Goal: Information Seeking & Learning: Learn about a topic

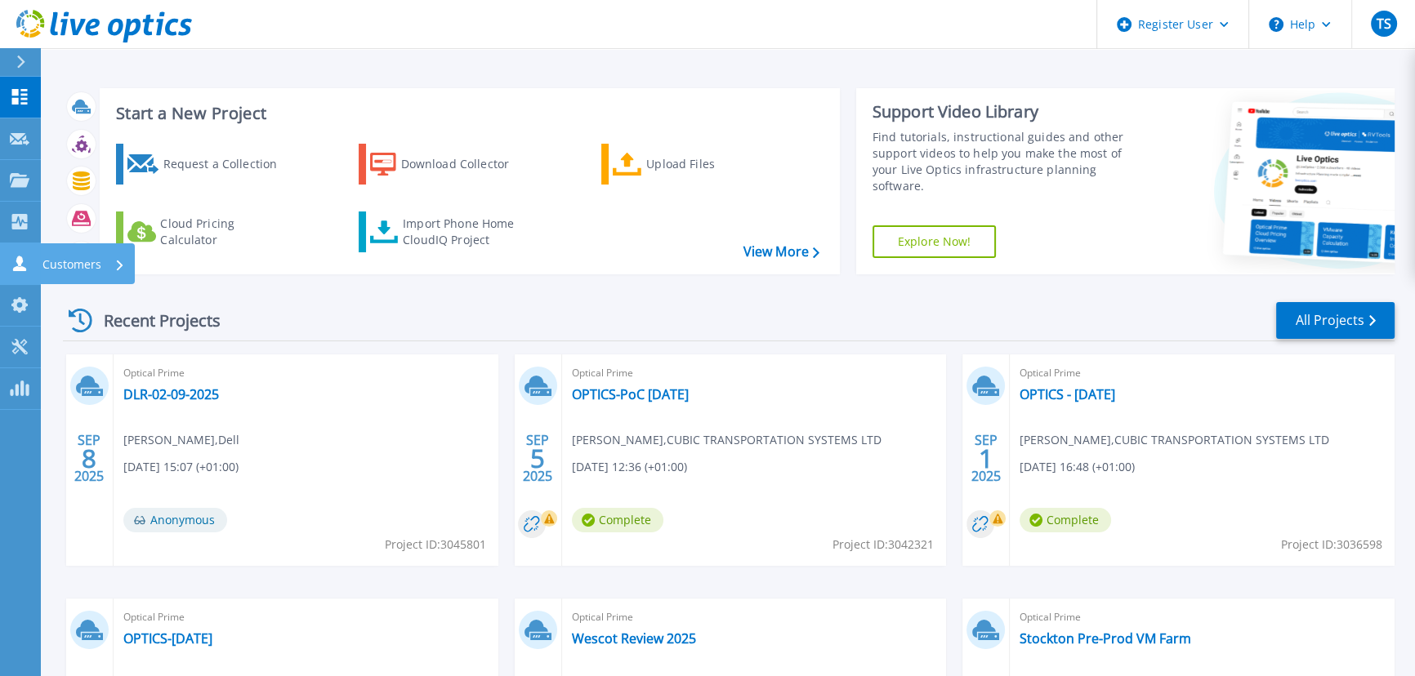
click at [24, 266] on icon at bounding box center [20, 264] width 20 height 16
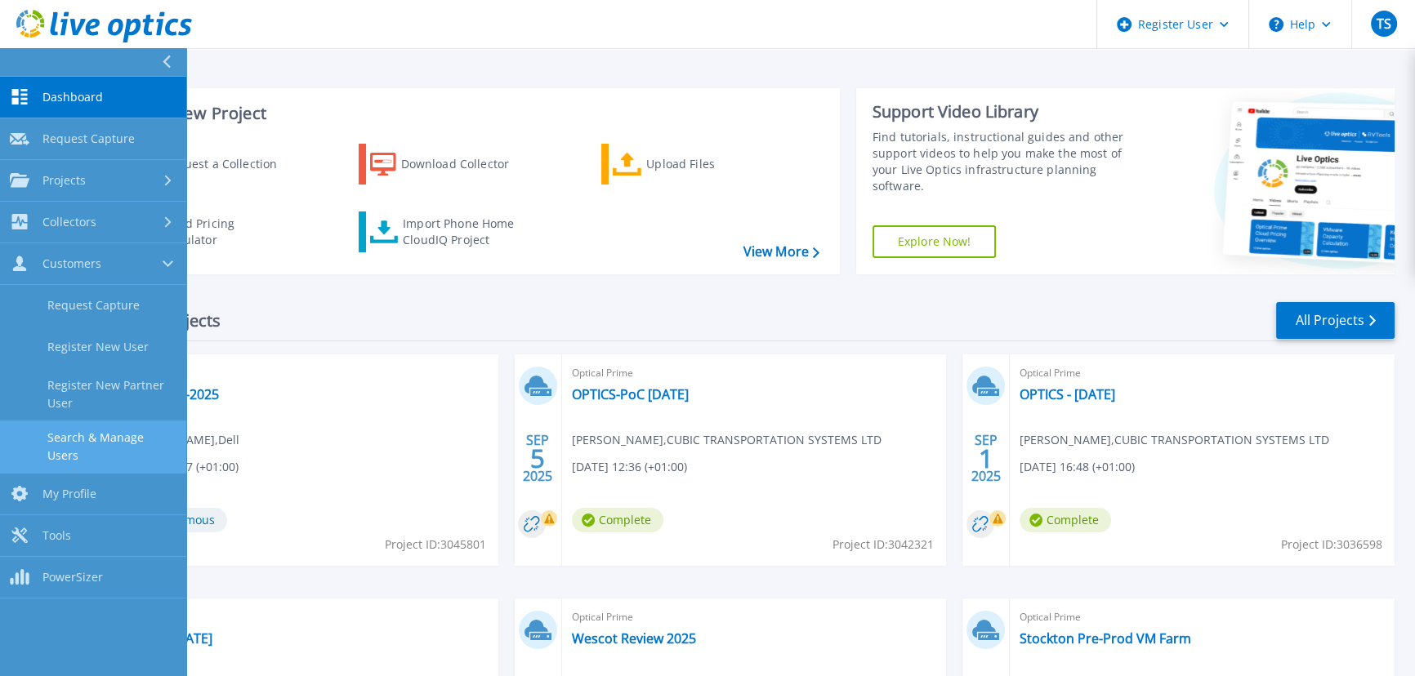
click at [114, 440] on link "Search & Manage Users" at bounding box center [93, 447] width 186 height 52
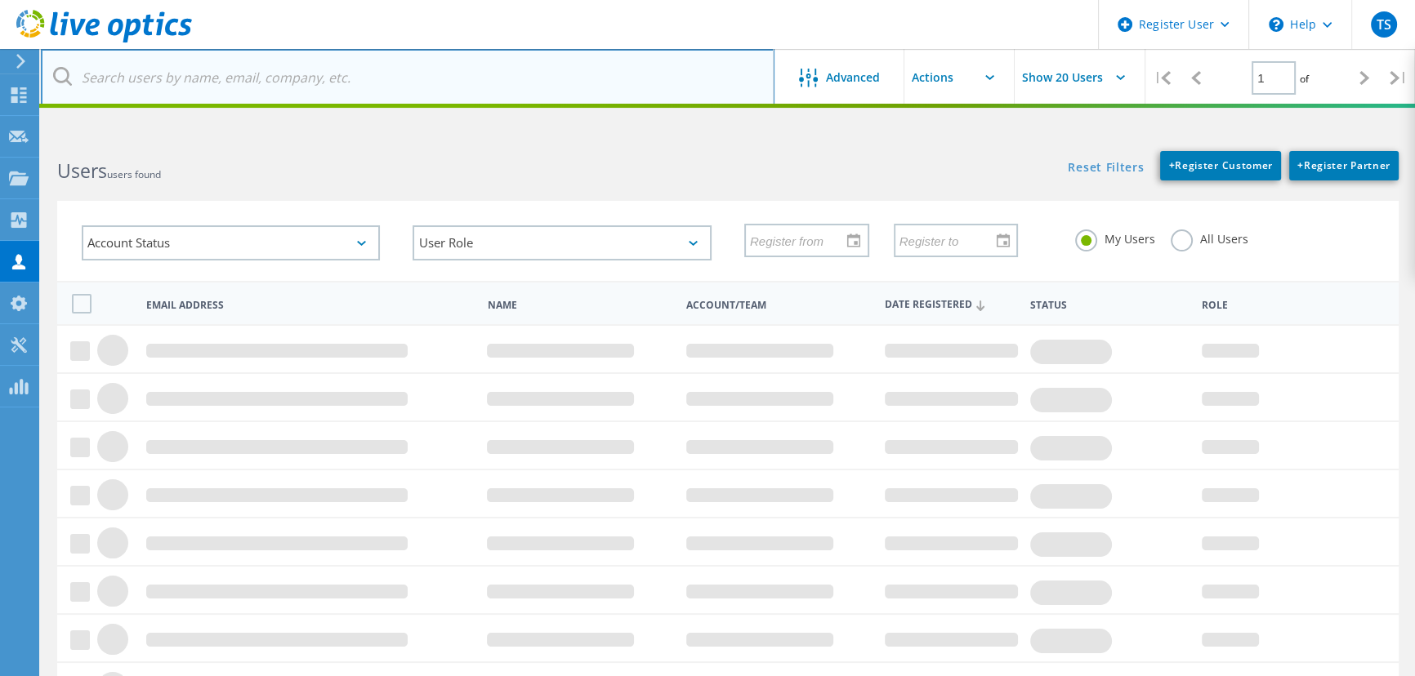
click at [242, 83] on input "text" at bounding box center [408, 77] width 734 height 57
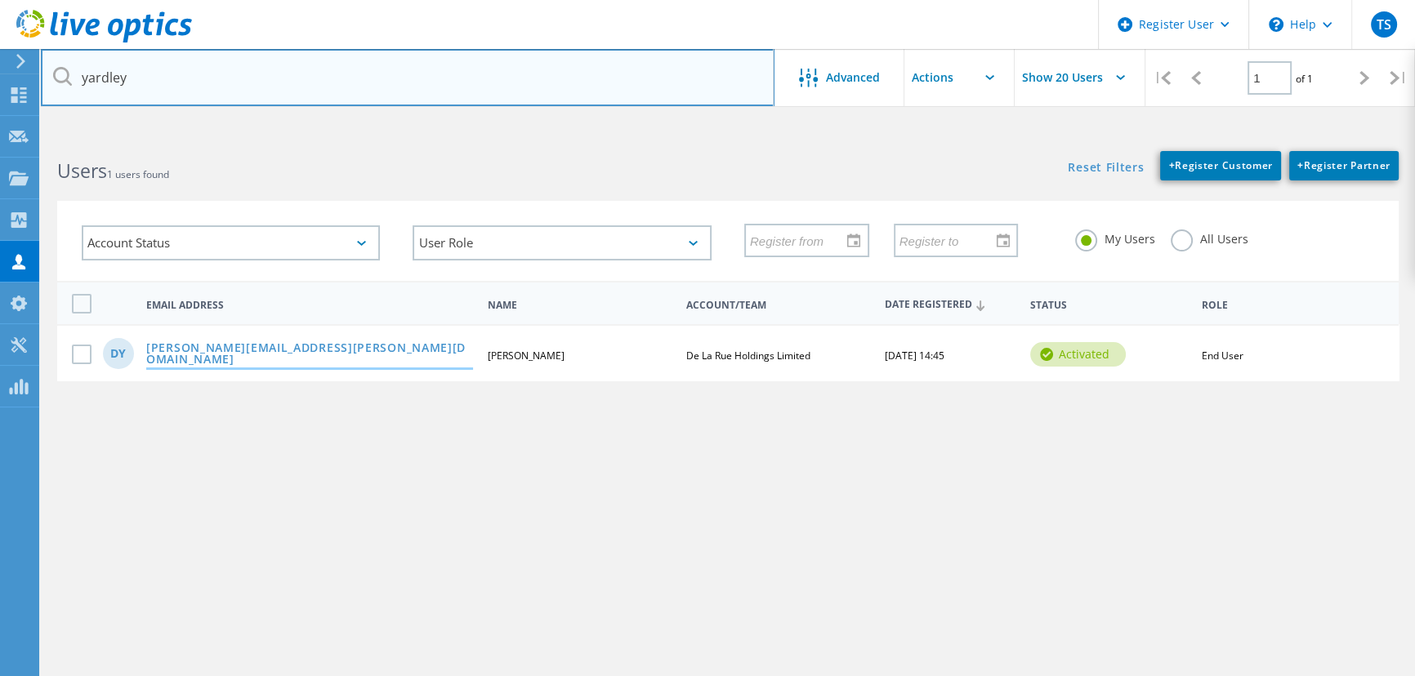
type input "yardley"
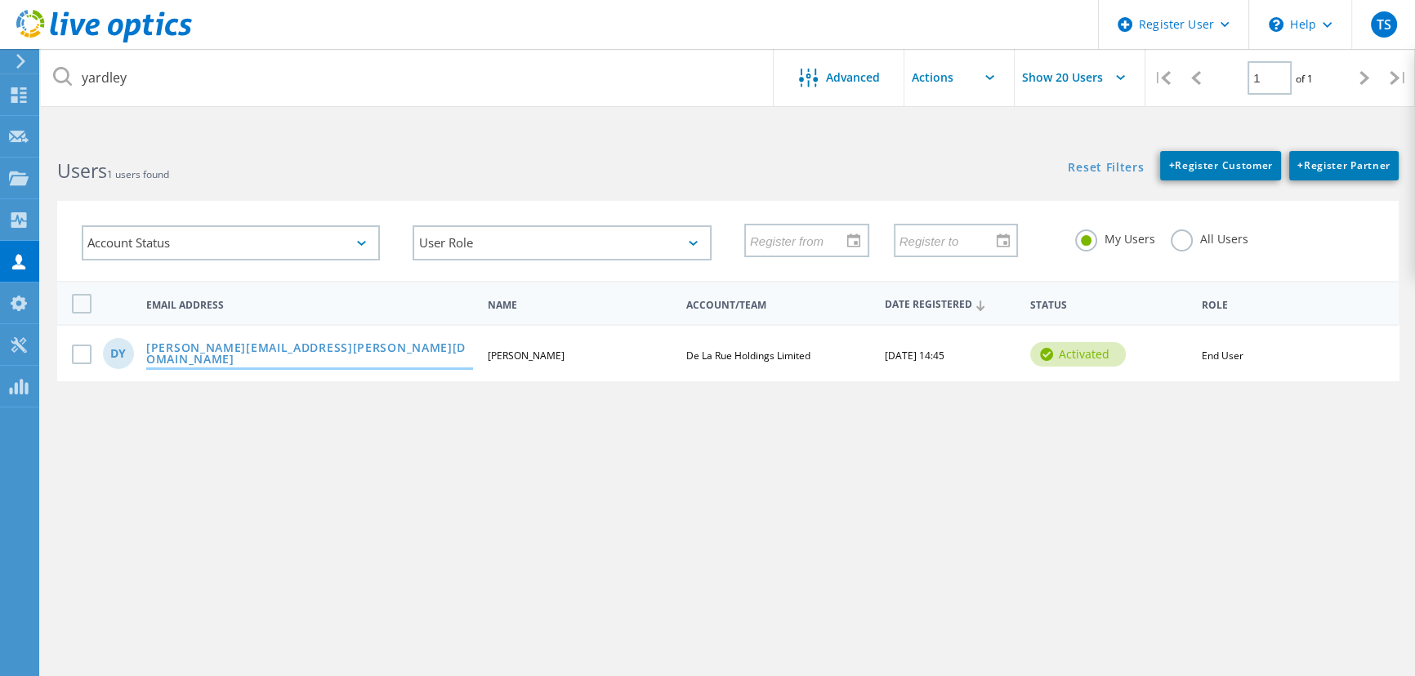
click at [252, 350] on link "[PERSON_NAME][EMAIL_ADDRESS][PERSON_NAME][DOMAIN_NAME]" at bounding box center [309, 354] width 327 height 25
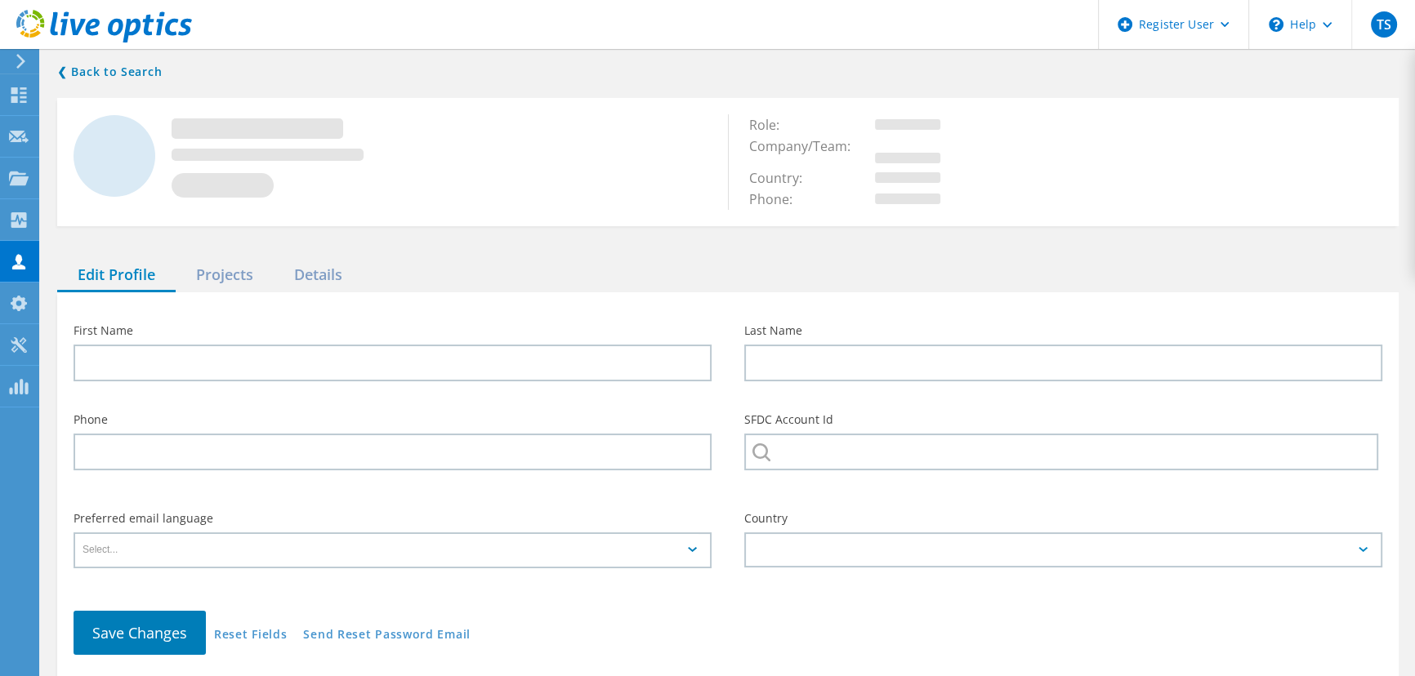
type input "[PERSON_NAME]"
type input "Yardley"
type input "De La Rue Holdings Limited"
type input "English"
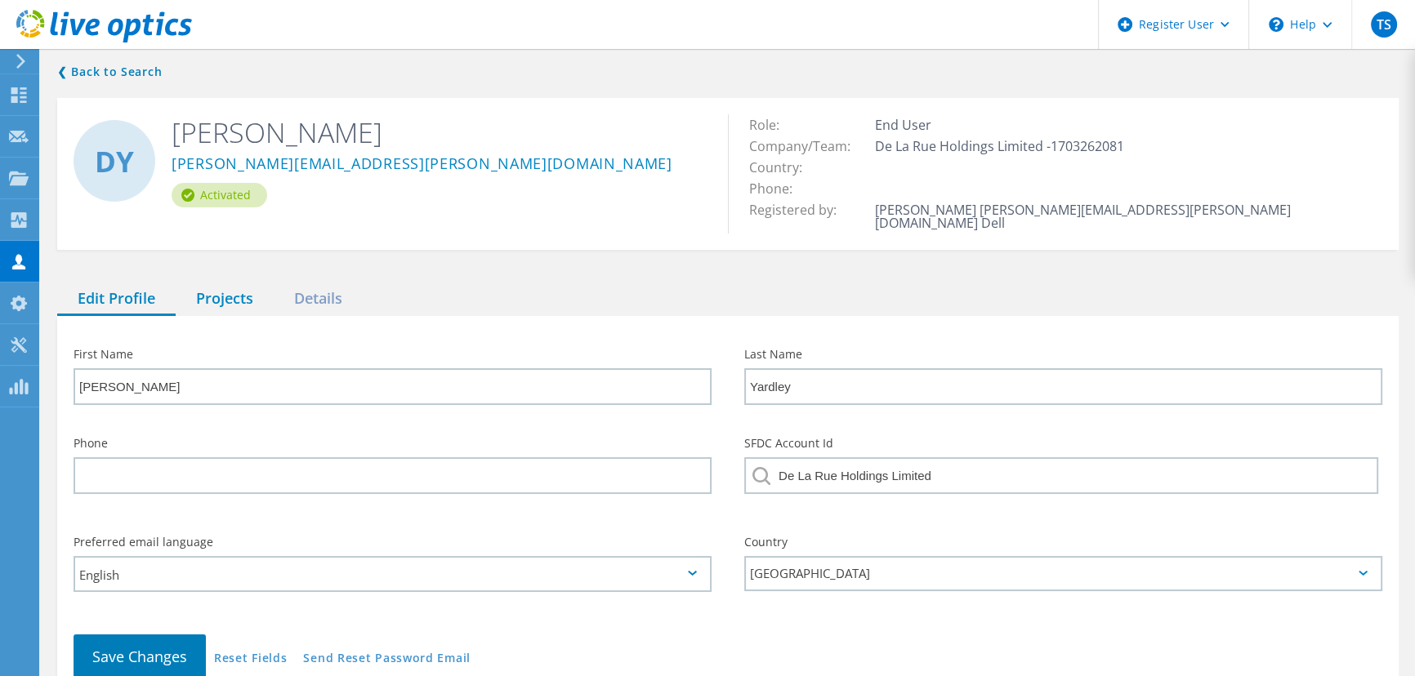
click at [217, 285] on div "Projects" at bounding box center [225, 299] width 98 height 33
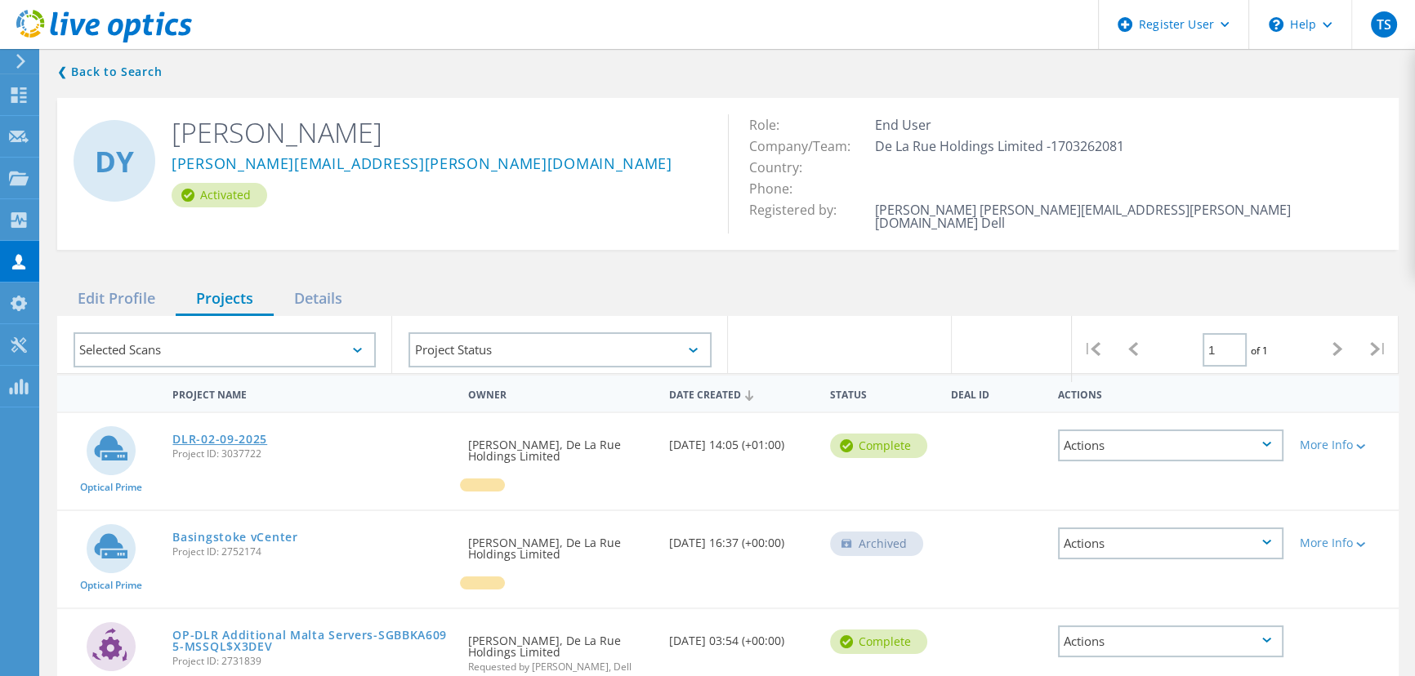
click at [232, 434] on link "DLR-02-09-2025" at bounding box center [219, 439] width 95 height 11
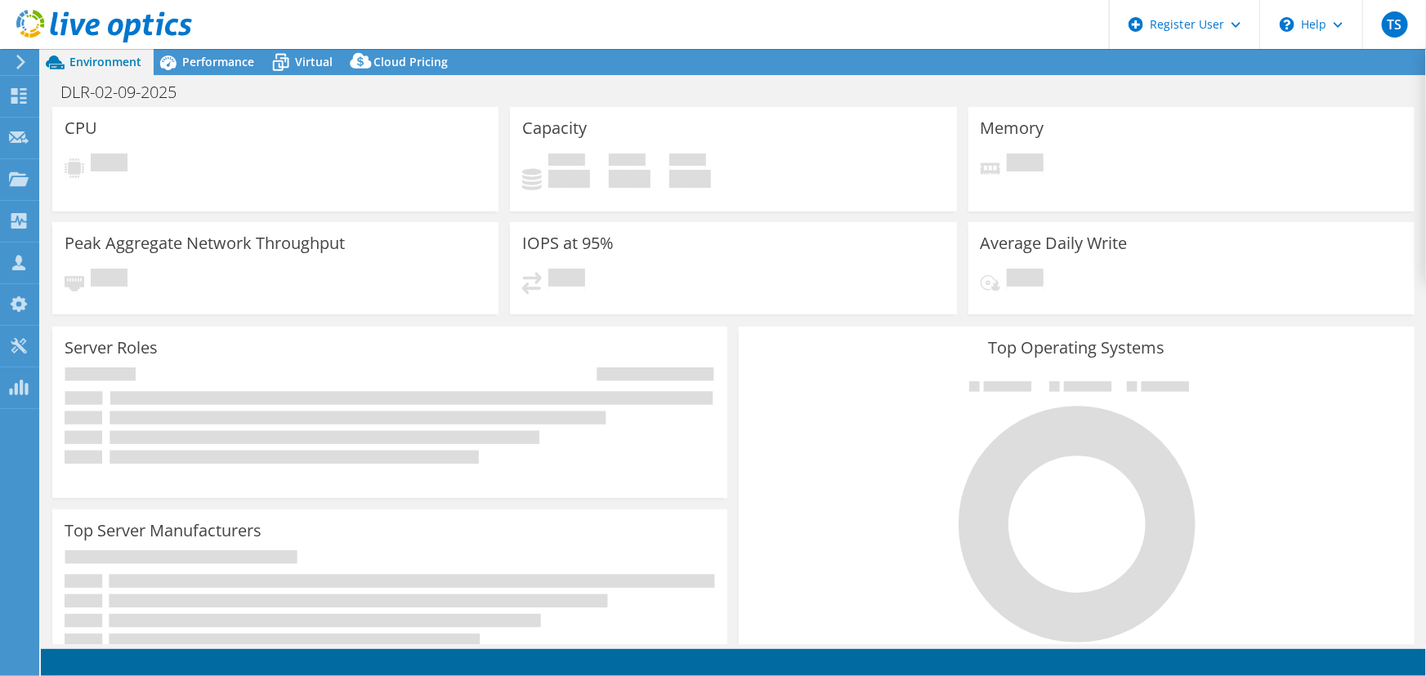
select select "USD"
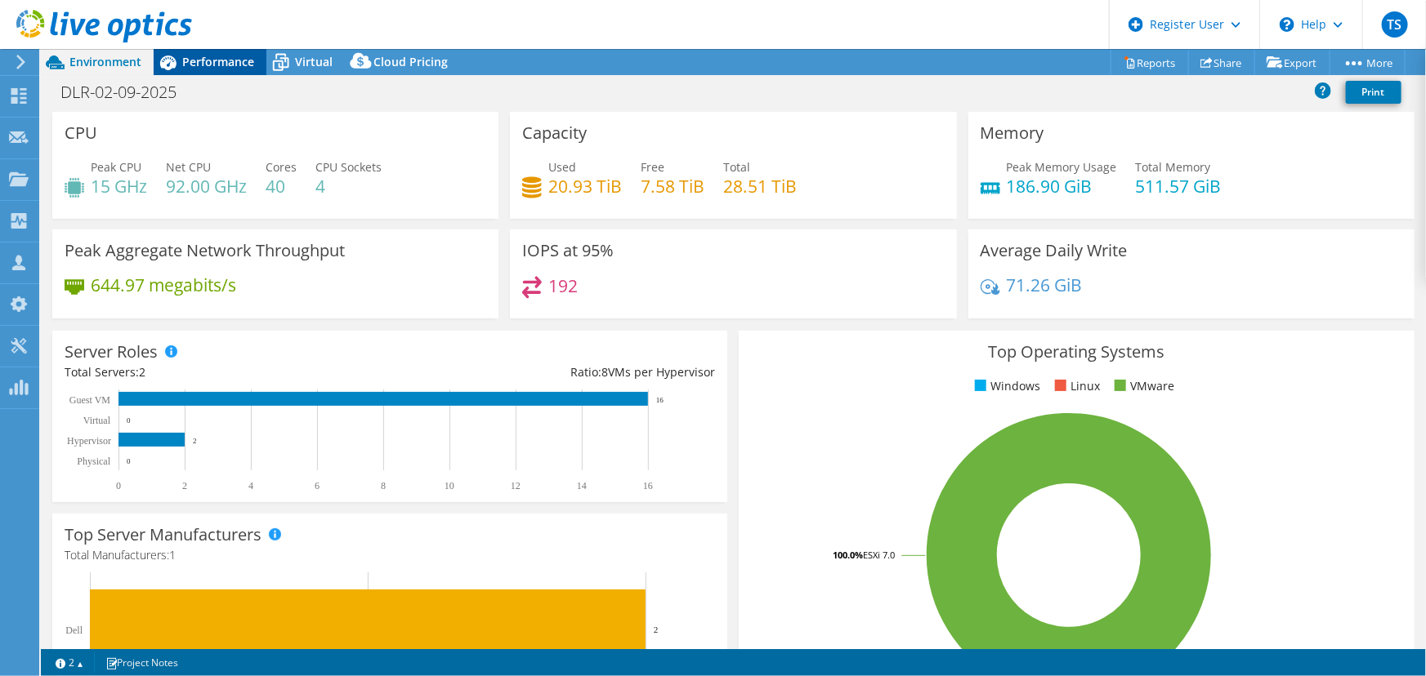
click at [220, 56] on span "Performance" at bounding box center [218, 62] width 72 height 16
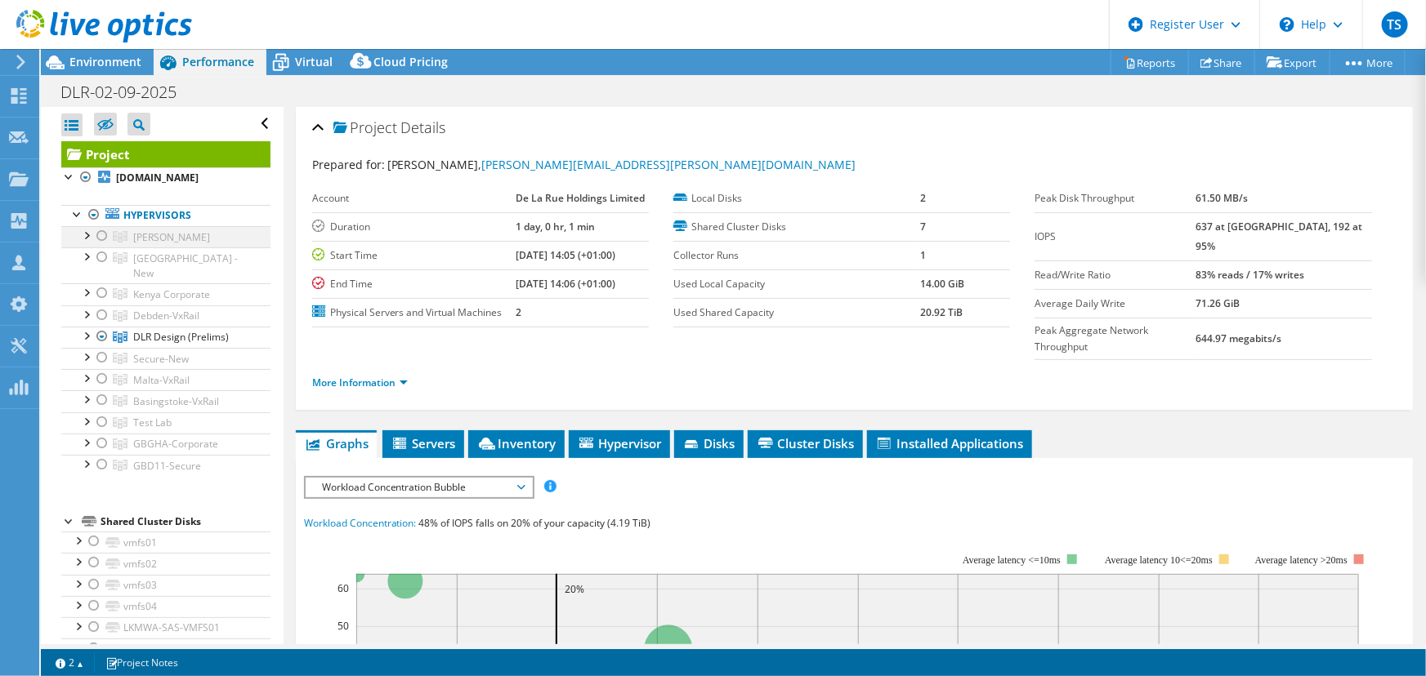
click at [100, 230] on div at bounding box center [102, 236] width 16 height 20
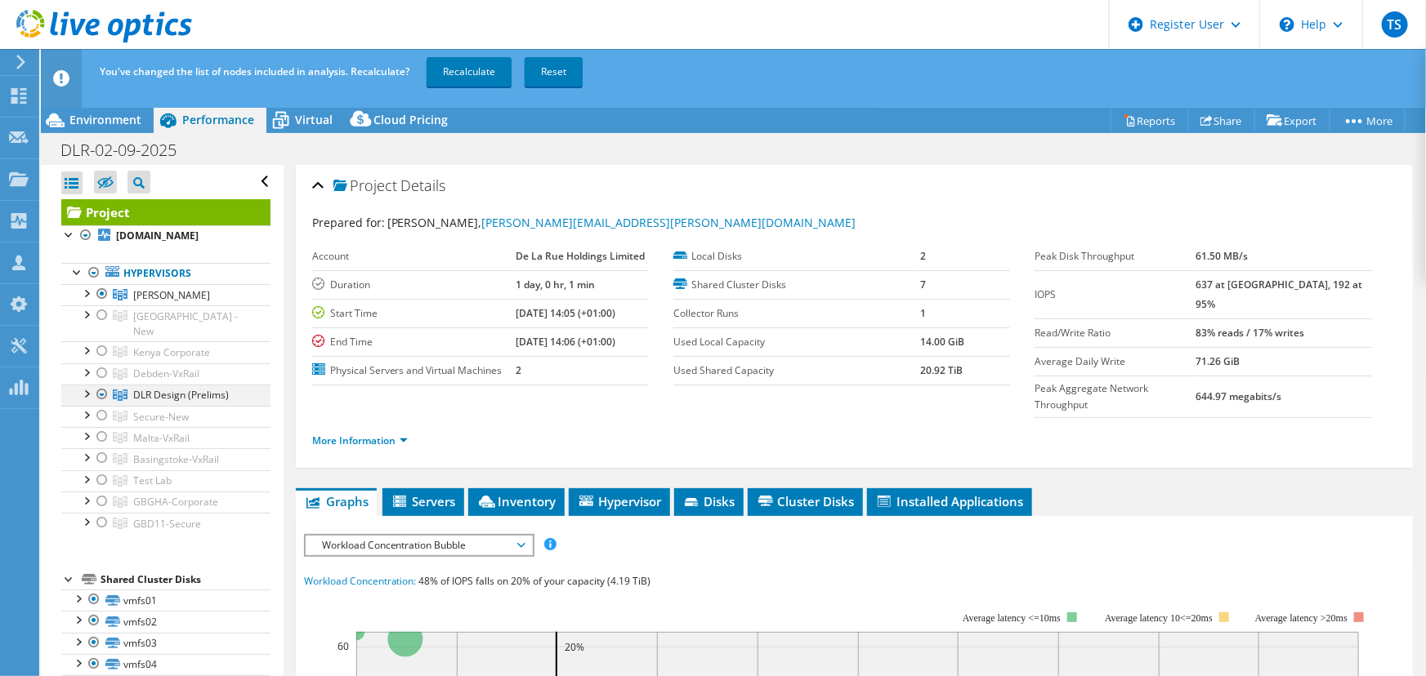
click at [100, 385] on div at bounding box center [102, 395] width 16 height 20
click at [103, 385] on div at bounding box center [102, 395] width 16 height 20
click at [479, 69] on link "Recalculate" at bounding box center [468, 71] width 85 height 29
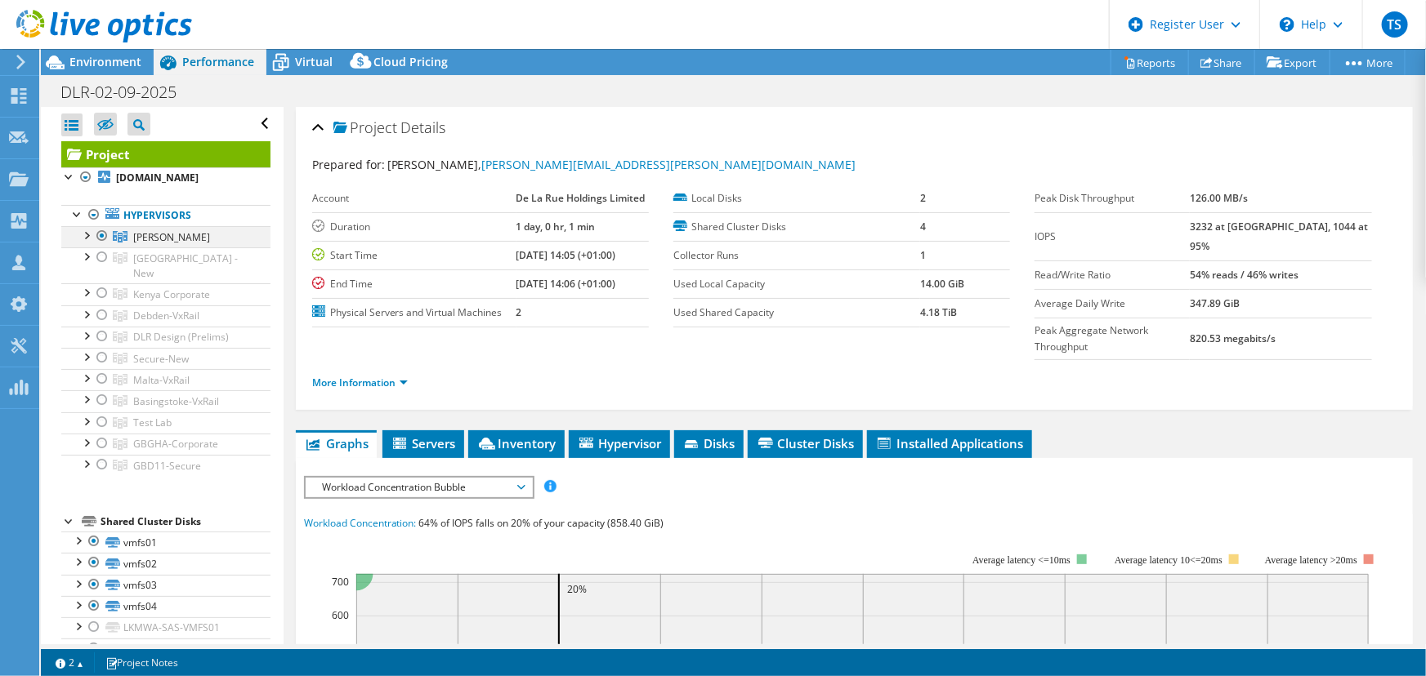
click at [86, 231] on div at bounding box center [86, 234] width 16 height 16
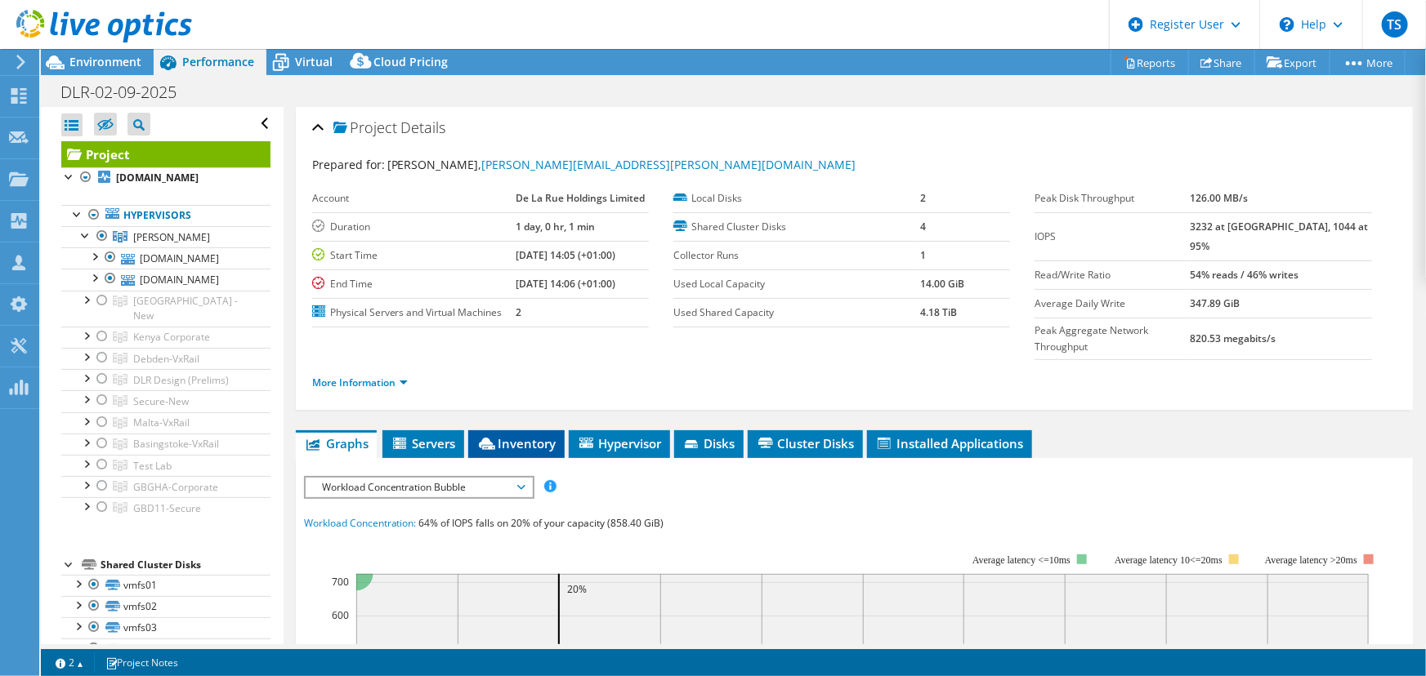
click at [509, 435] on span "Inventory" at bounding box center [516, 443] width 80 height 16
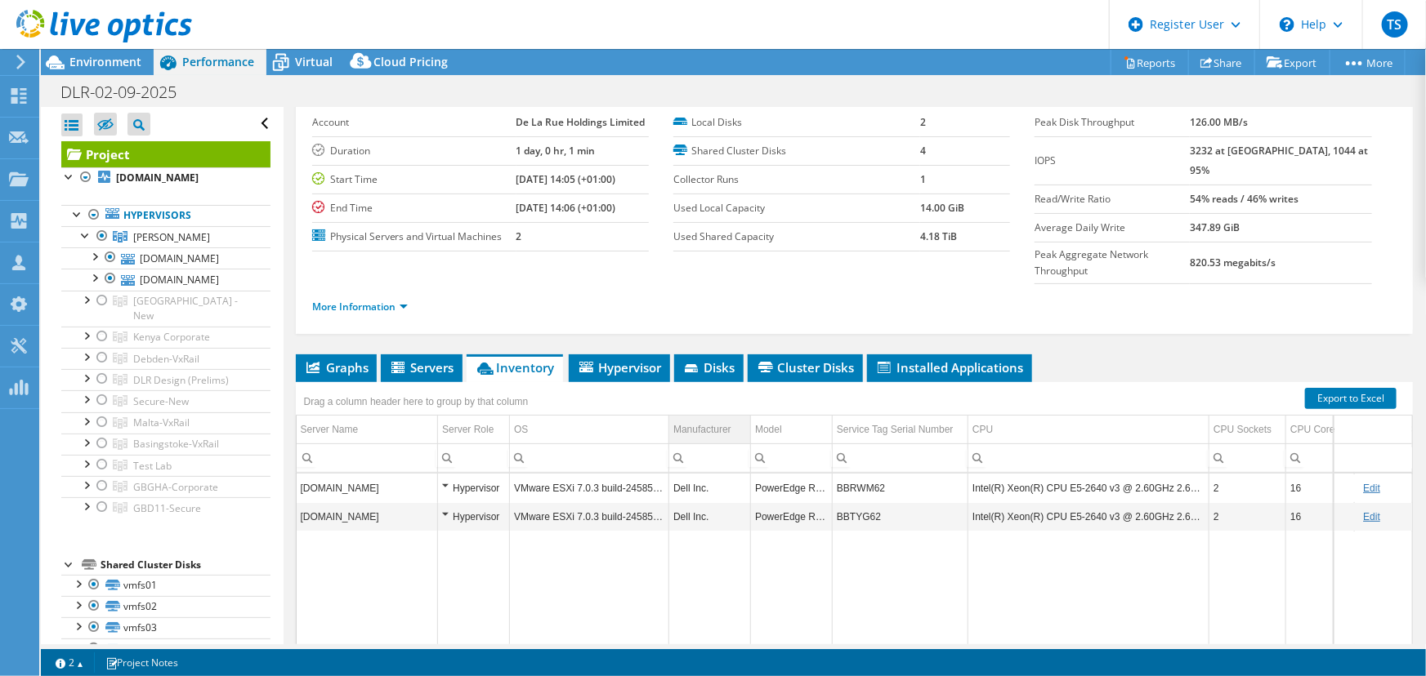
scroll to position [148, 0]
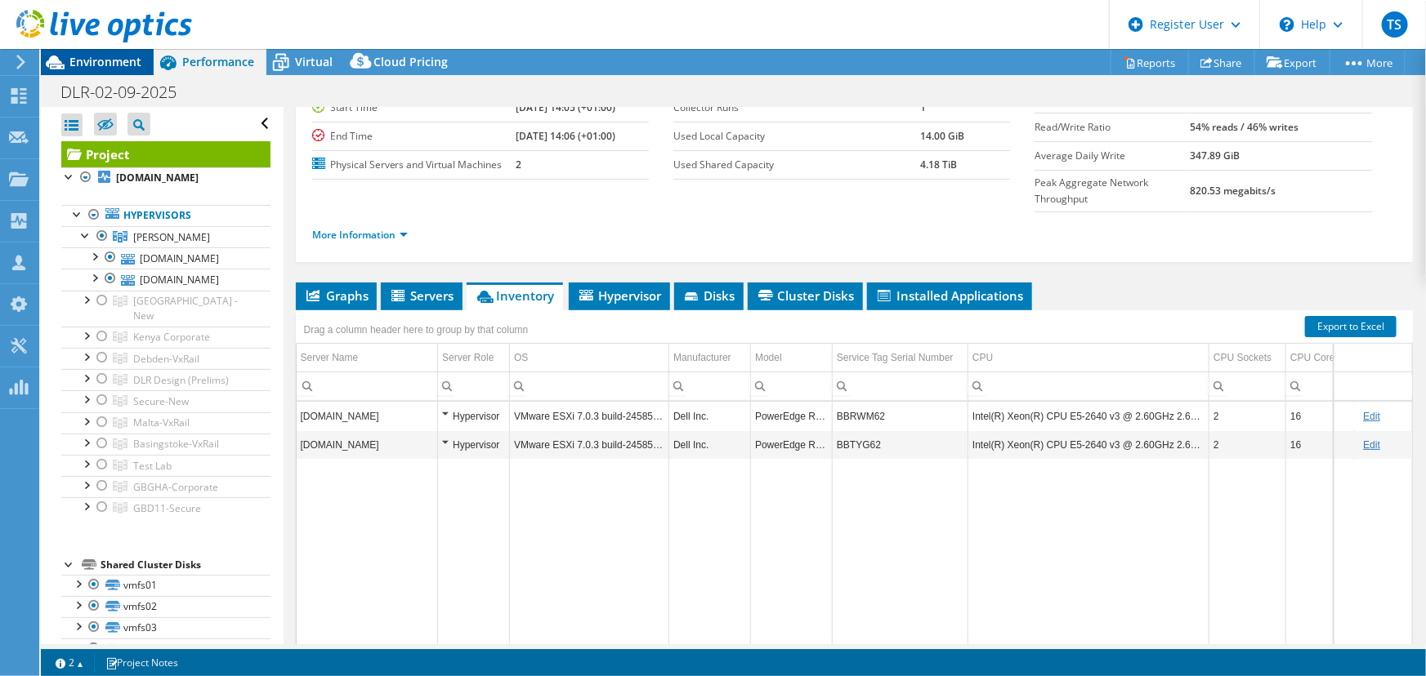
click at [85, 56] on span "Environment" at bounding box center [105, 62] width 72 height 16
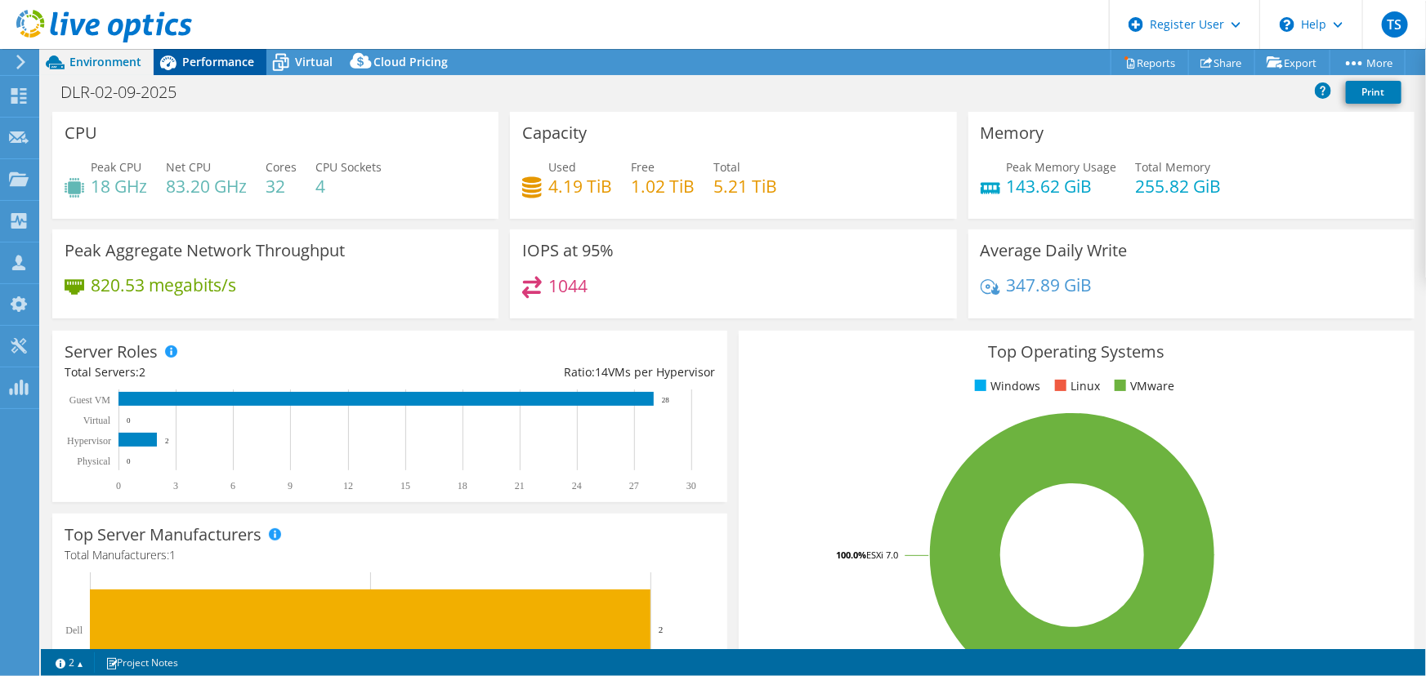
click at [213, 62] on span "Performance" at bounding box center [218, 62] width 72 height 16
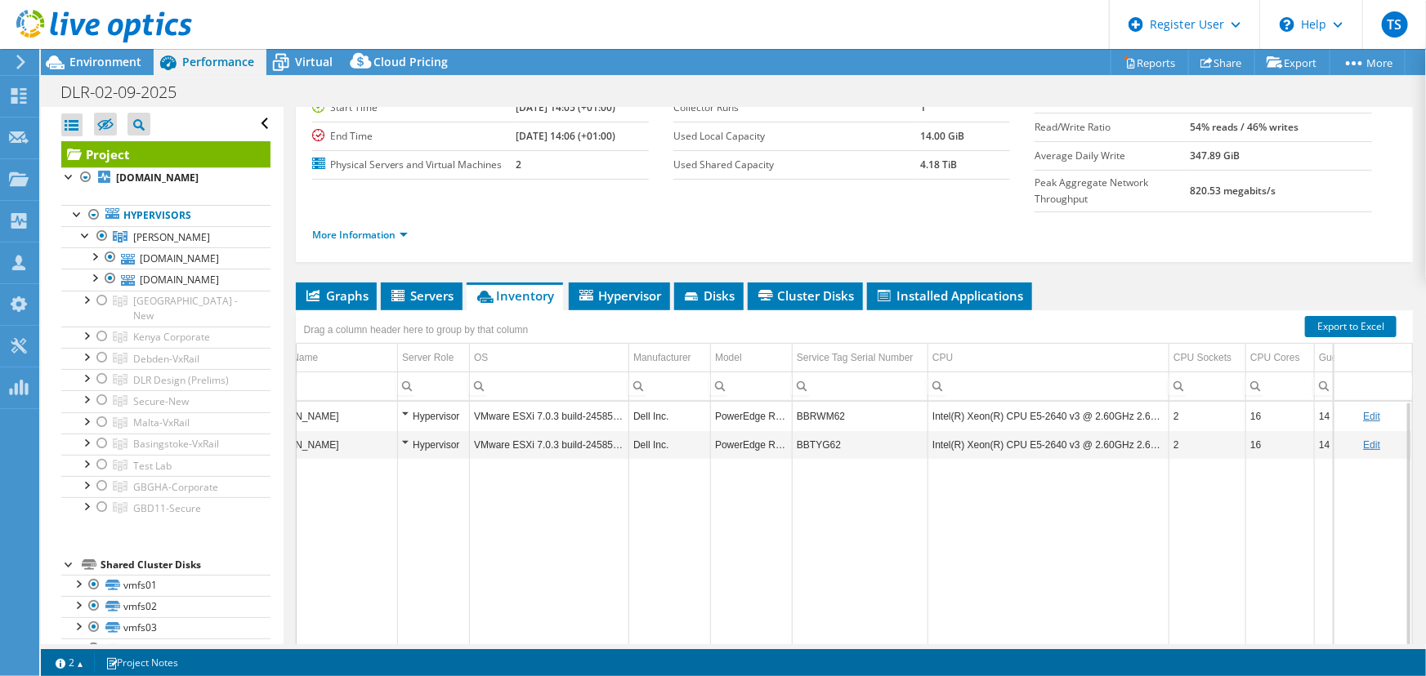
scroll to position [0, 0]
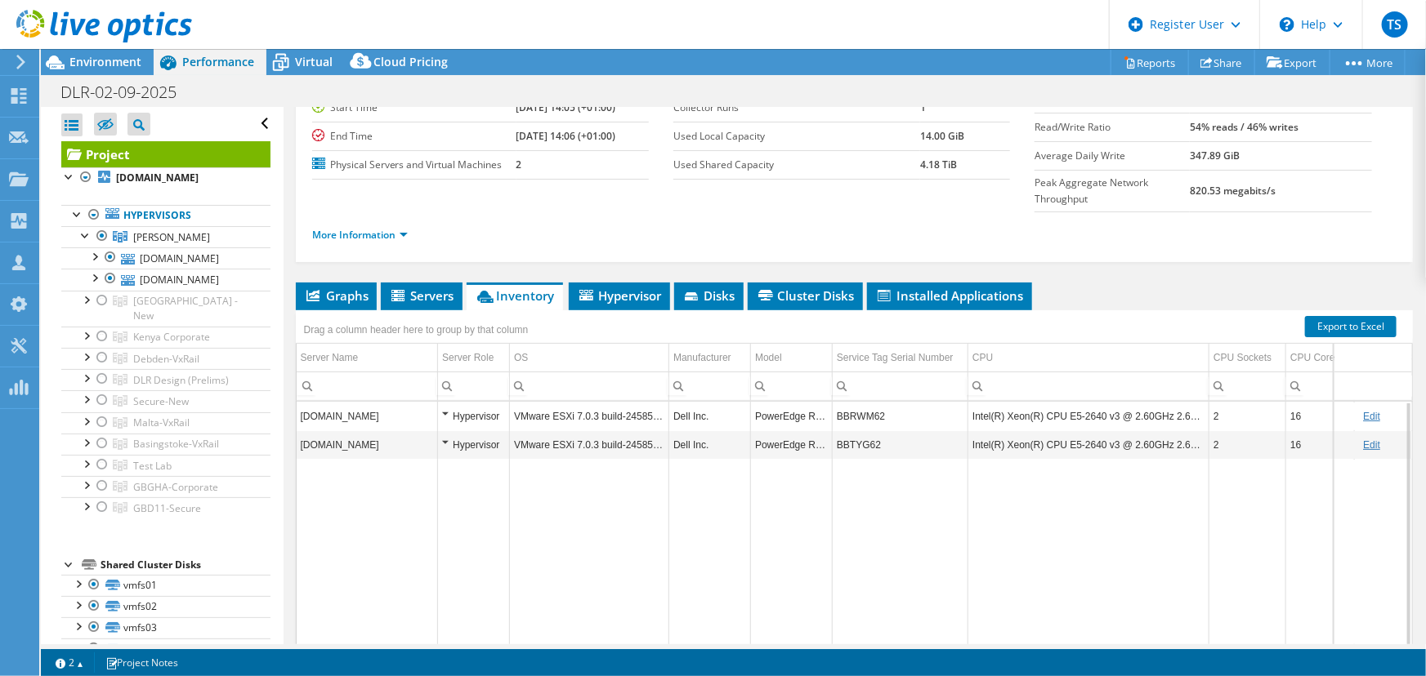
drag, startPoint x: 804, startPoint y: 615, endPoint x: 789, endPoint y: 604, distance: 18.6
click at [789, 604] on body "TS Dell User Tim Sizeland Tim.Sizeland@dell.com Dell My Profile Log Out \n Help…" at bounding box center [713, 338] width 1426 height 676
drag, startPoint x: 908, startPoint y: 616, endPoint x: 947, endPoint y: 608, distance: 39.3
click at [956, 615] on body "TS Dell User Tim Sizeland Tim.Sizeland@dell.com Dell My Profile Log Out \n Help…" at bounding box center [713, 338] width 1426 height 676
click at [102, 64] on span "Environment" at bounding box center [105, 62] width 72 height 16
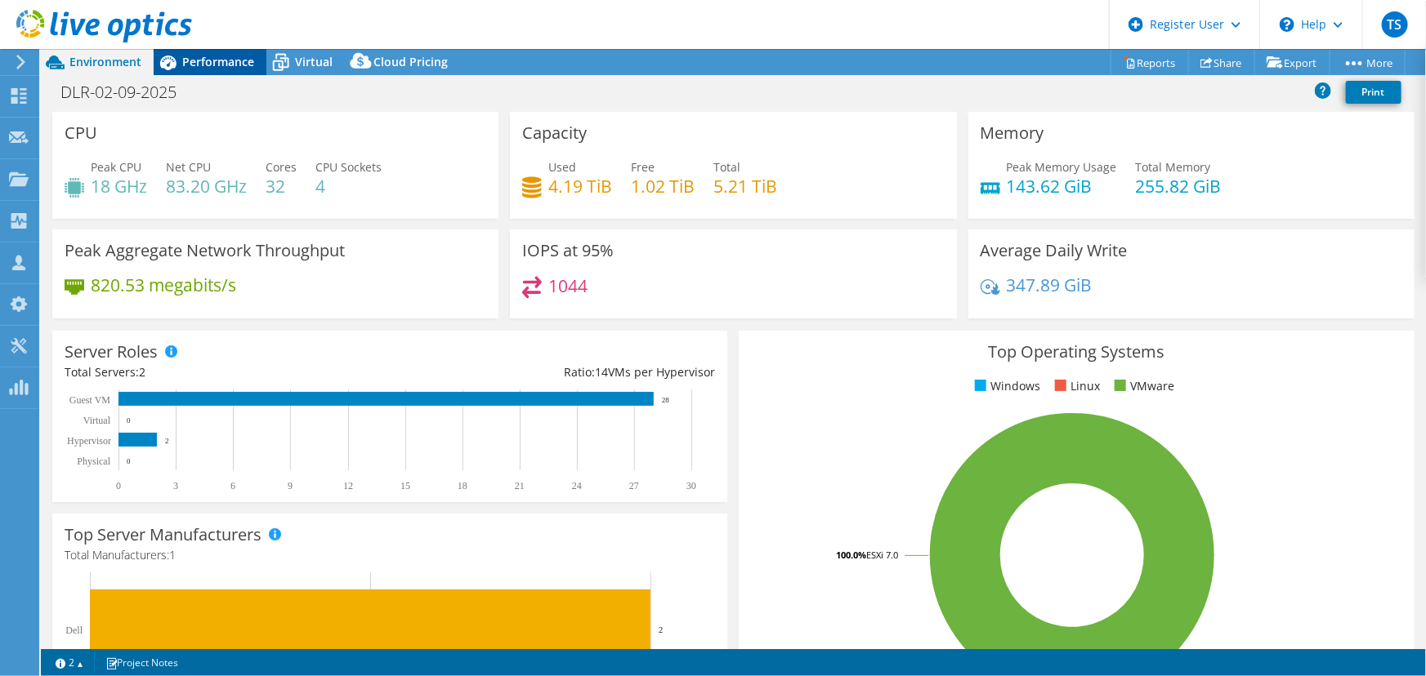
click at [224, 58] on span "Performance" at bounding box center [218, 62] width 72 height 16
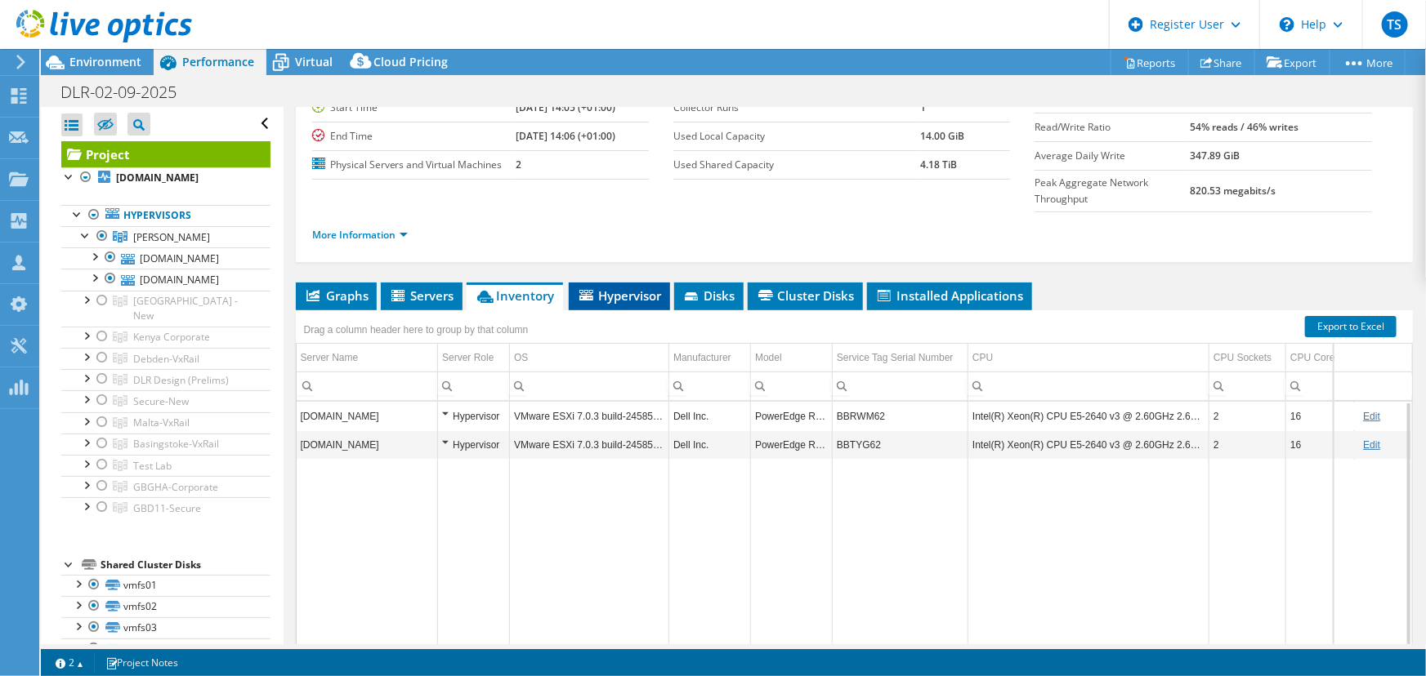
click at [648, 288] on span "Hypervisor" at bounding box center [619, 296] width 85 height 16
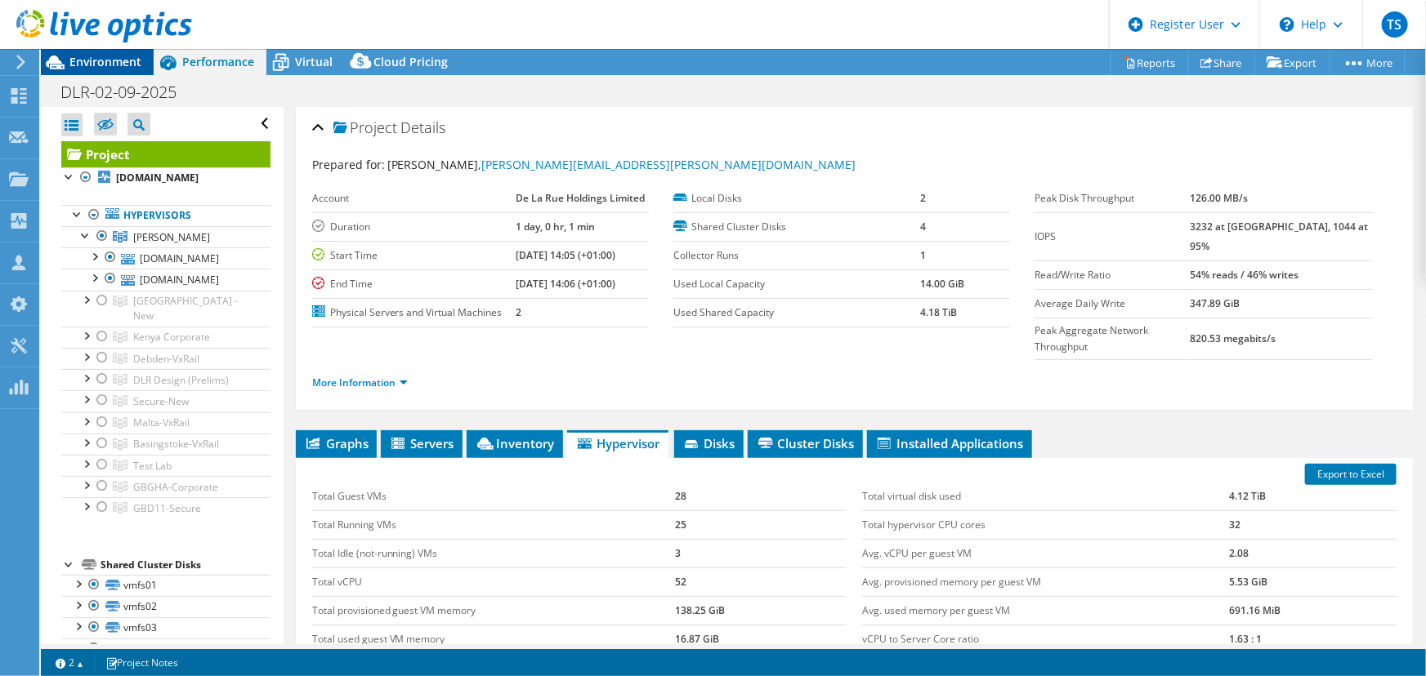
click at [115, 57] on span "Environment" at bounding box center [105, 62] width 72 height 16
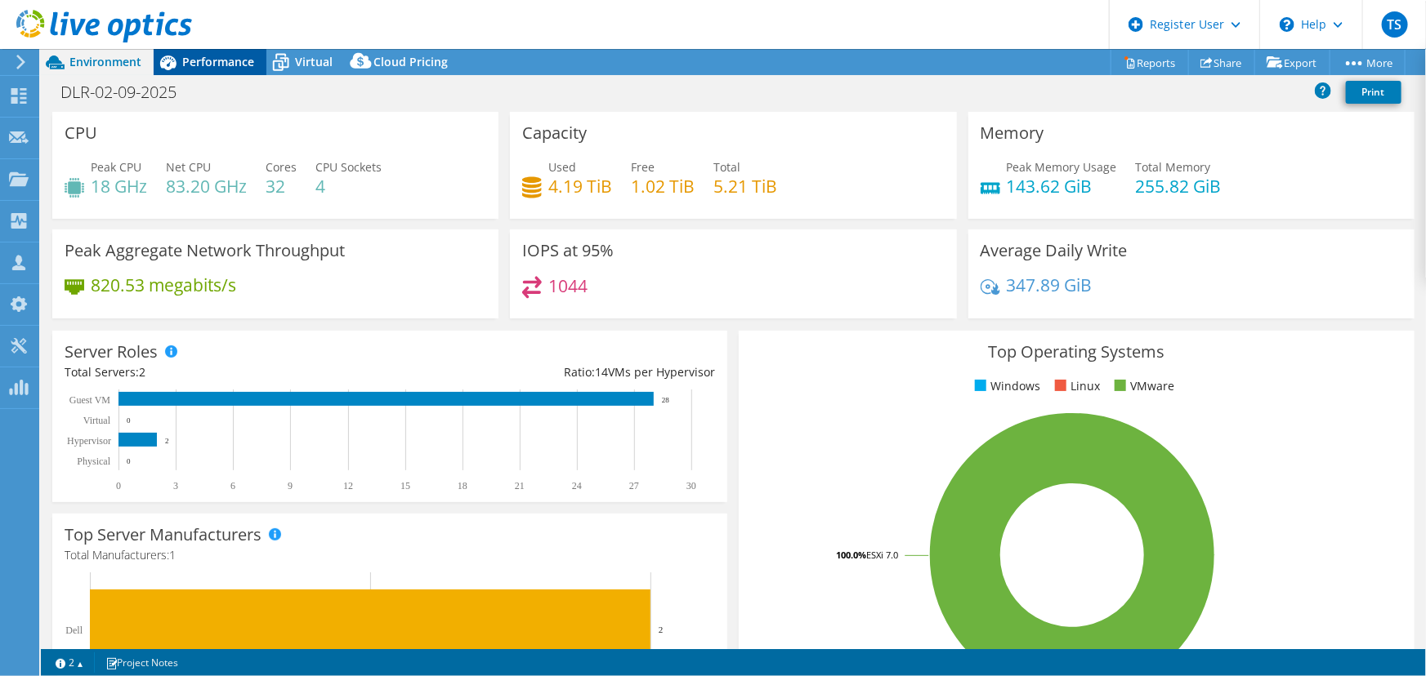
click at [221, 61] on span "Performance" at bounding box center [218, 62] width 72 height 16
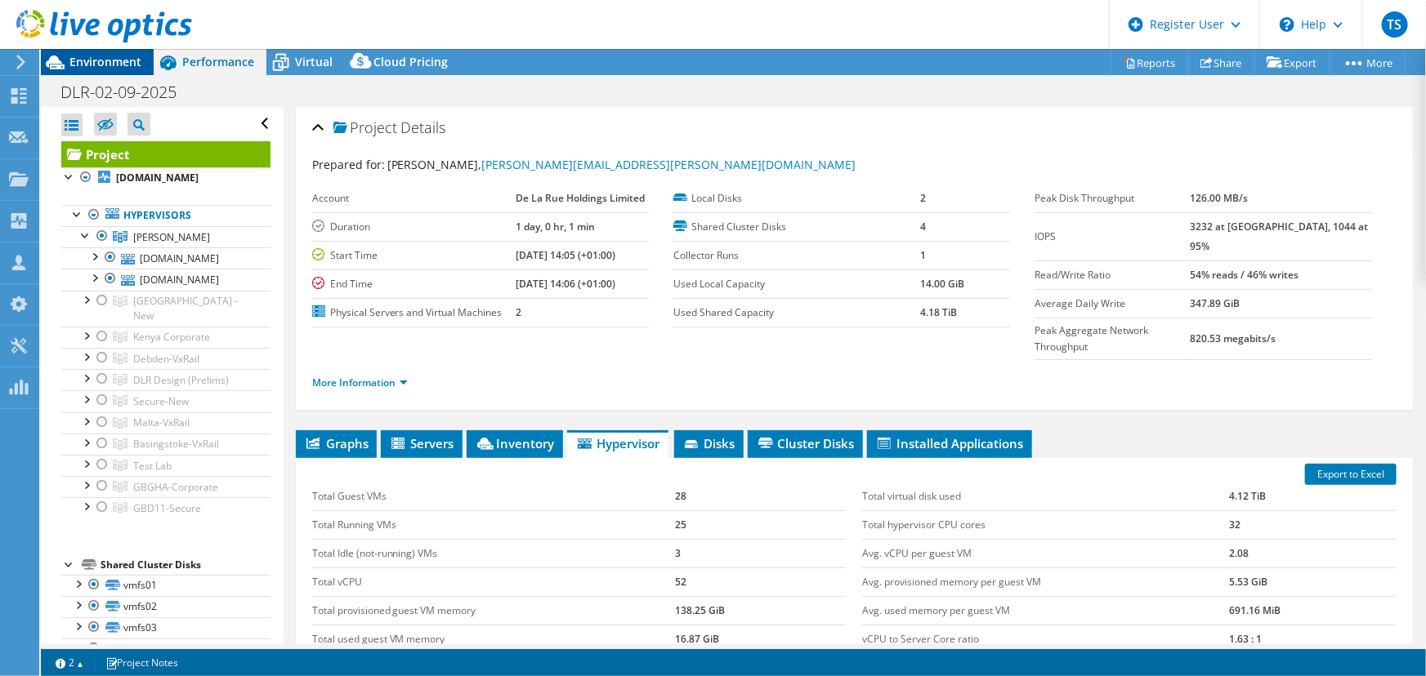
click at [119, 65] on span "Environment" at bounding box center [105, 62] width 72 height 16
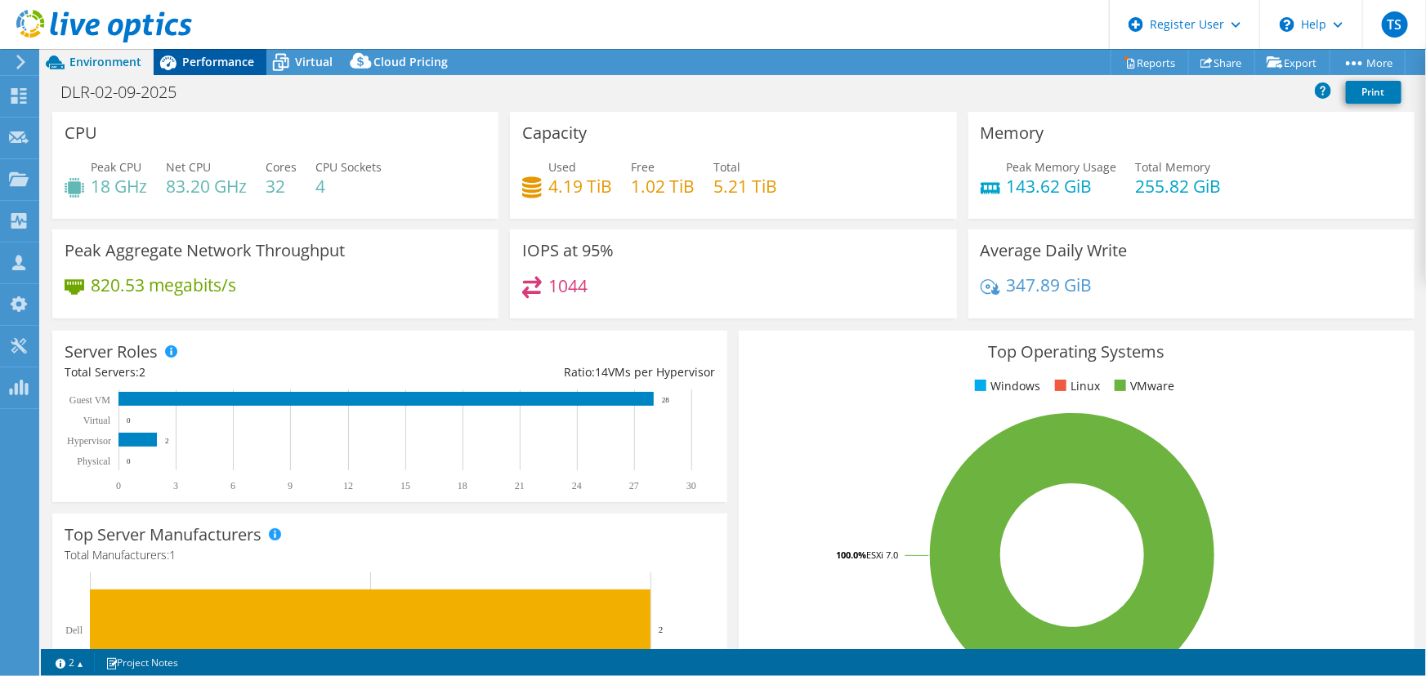
click at [213, 59] on span "Performance" at bounding box center [218, 62] width 72 height 16
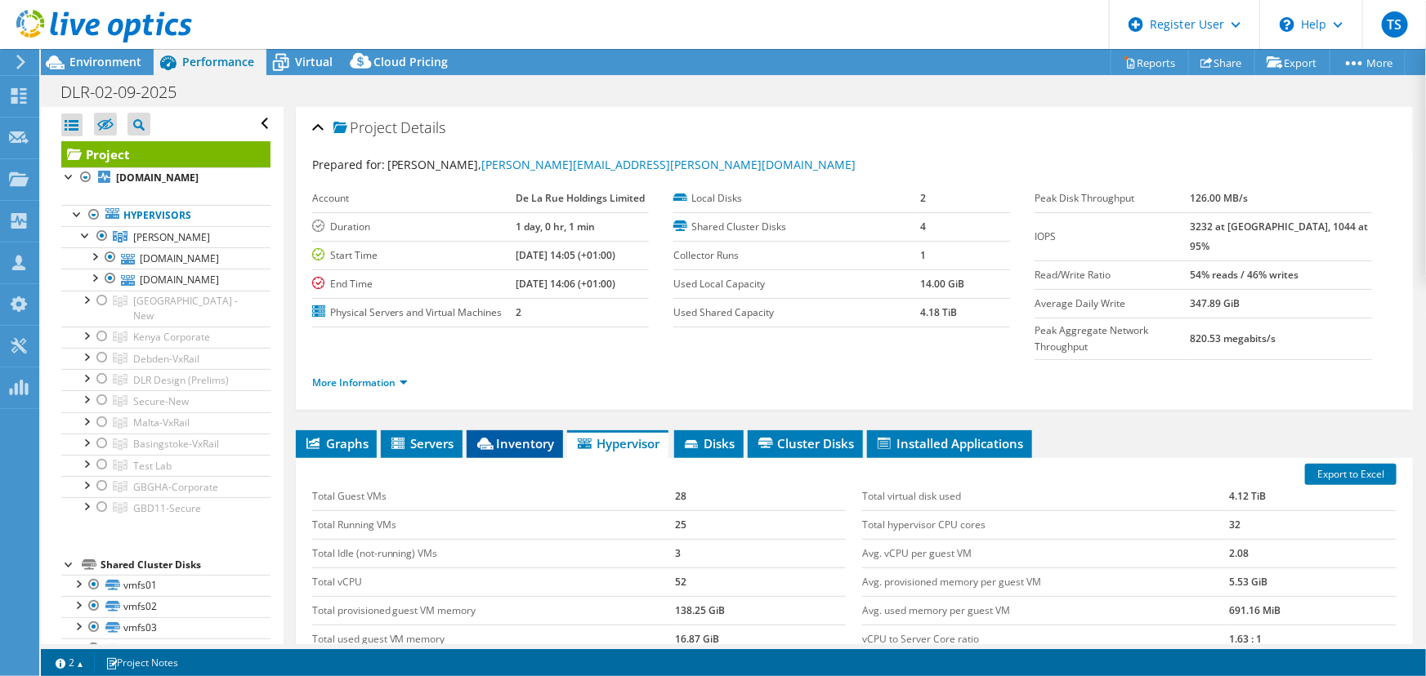
click at [534, 435] on span "Inventory" at bounding box center [515, 443] width 80 height 16
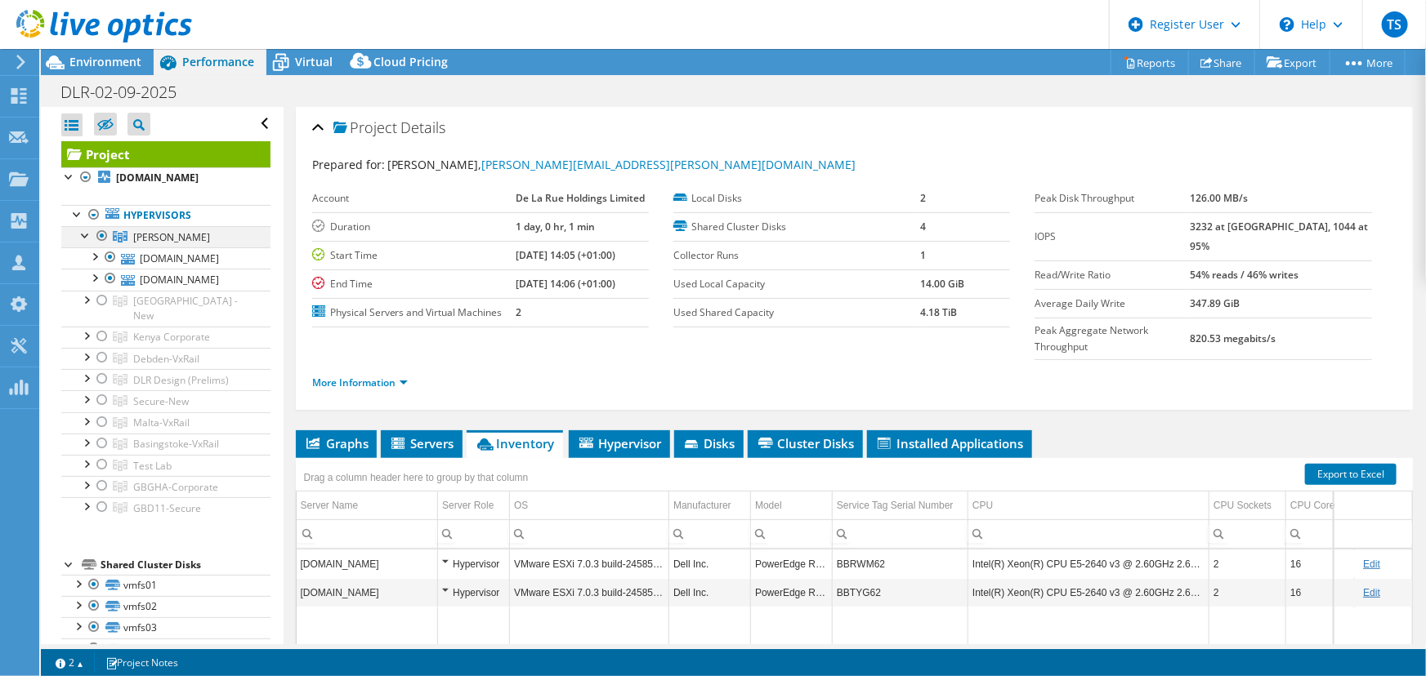
click at [101, 234] on div at bounding box center [102, 236] width 16 height 20
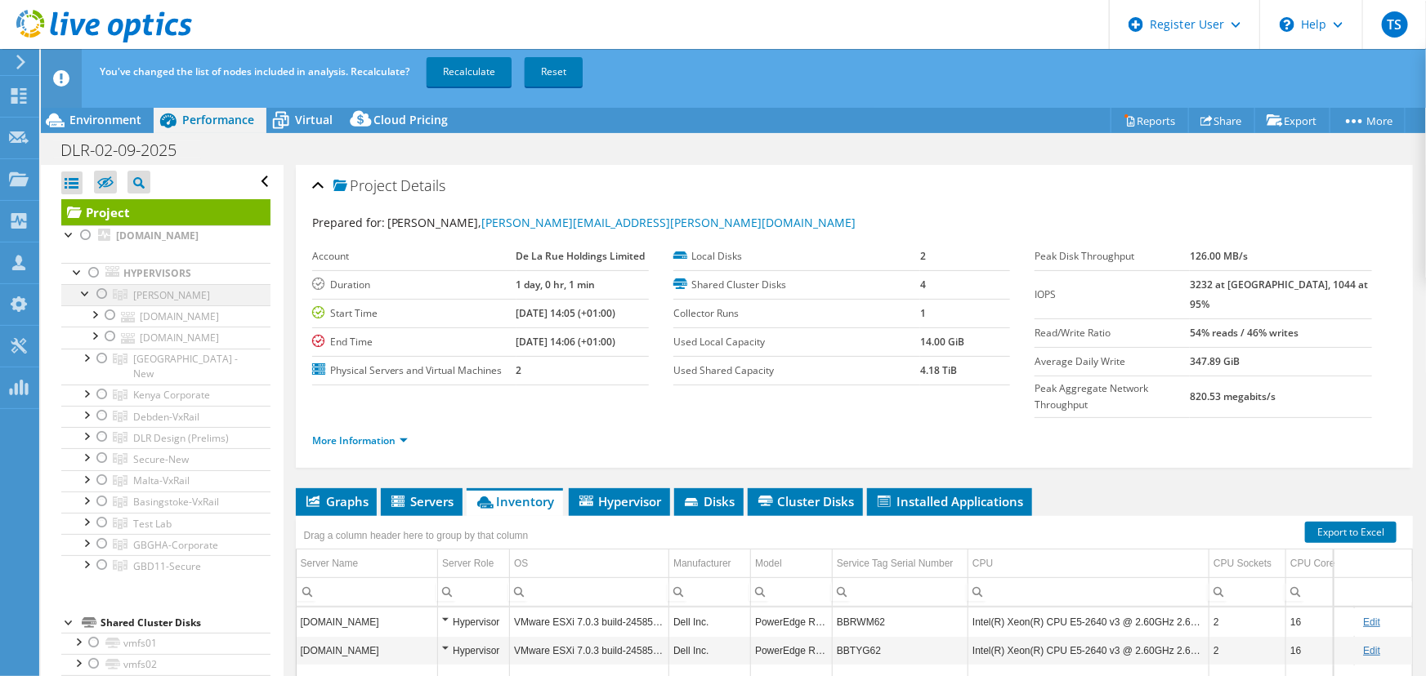
click at [83, 292] on div at bounding box center [86, 292] width 16 height 16
click at [85, 492] on div at bounding box center [86, 500] width 16 height 16
click at [89, 492] on div at bounding box center [86, 500] width 16 height 16
click at [87, 513] on div at bounding box center [86, 521] width 16 height 16
click at [100, 513] on div at bounding box center [102, 523] width 16 height 20
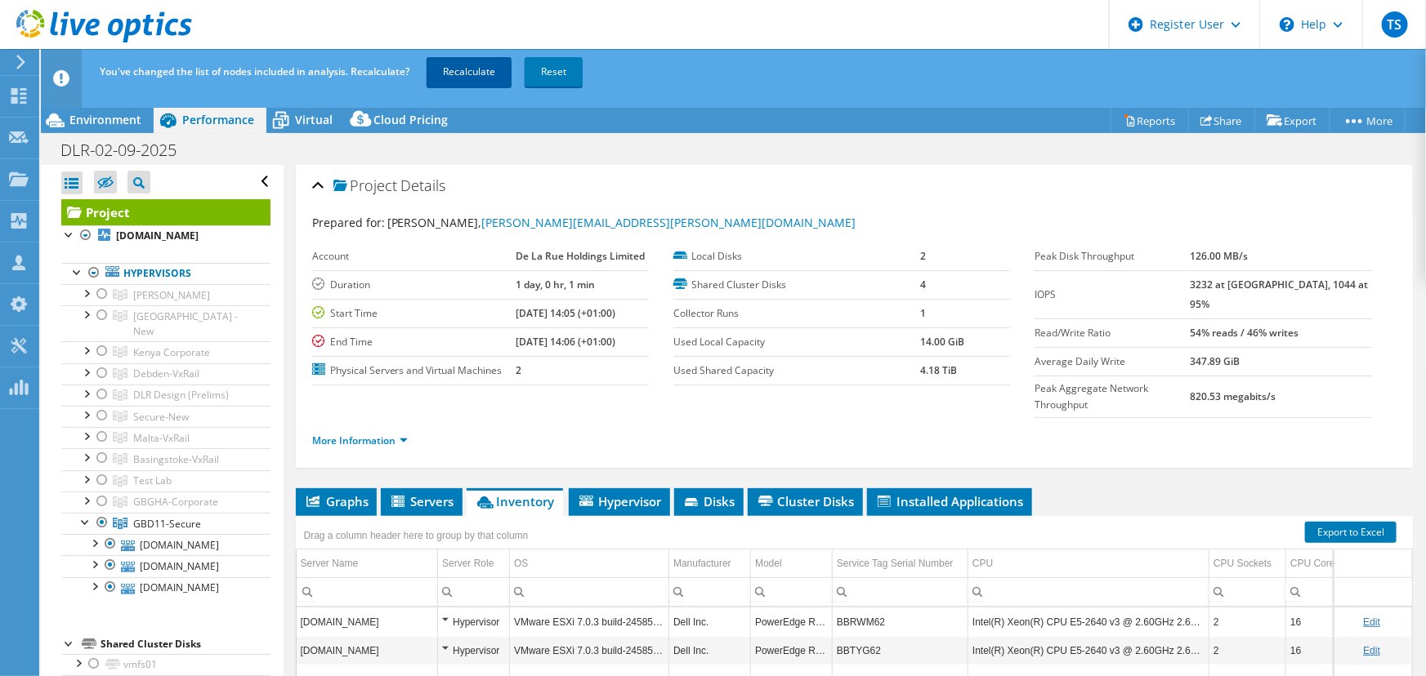
click at [462, 73] on link "Recalculate" at bounding box center [468, 71] width 85 height 29
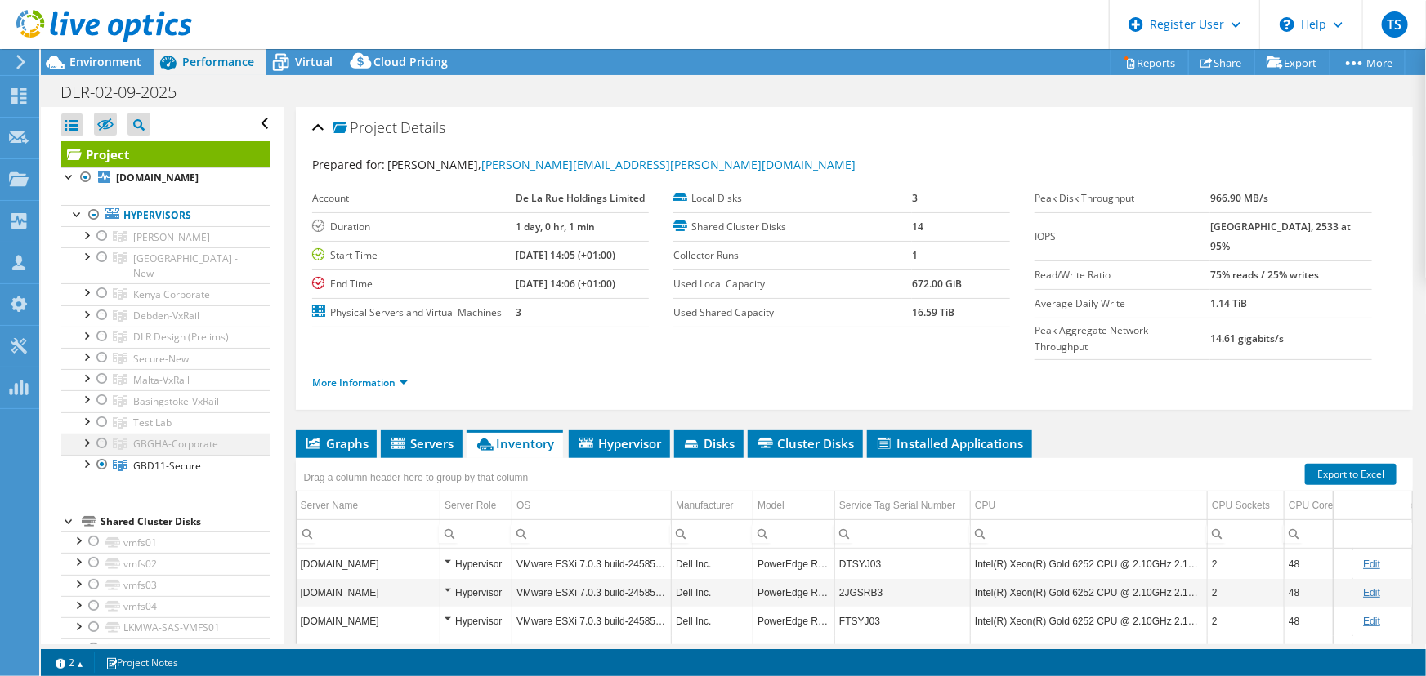
click at [101, 434] on div at bounding box center [102, 444] width 16 height 20
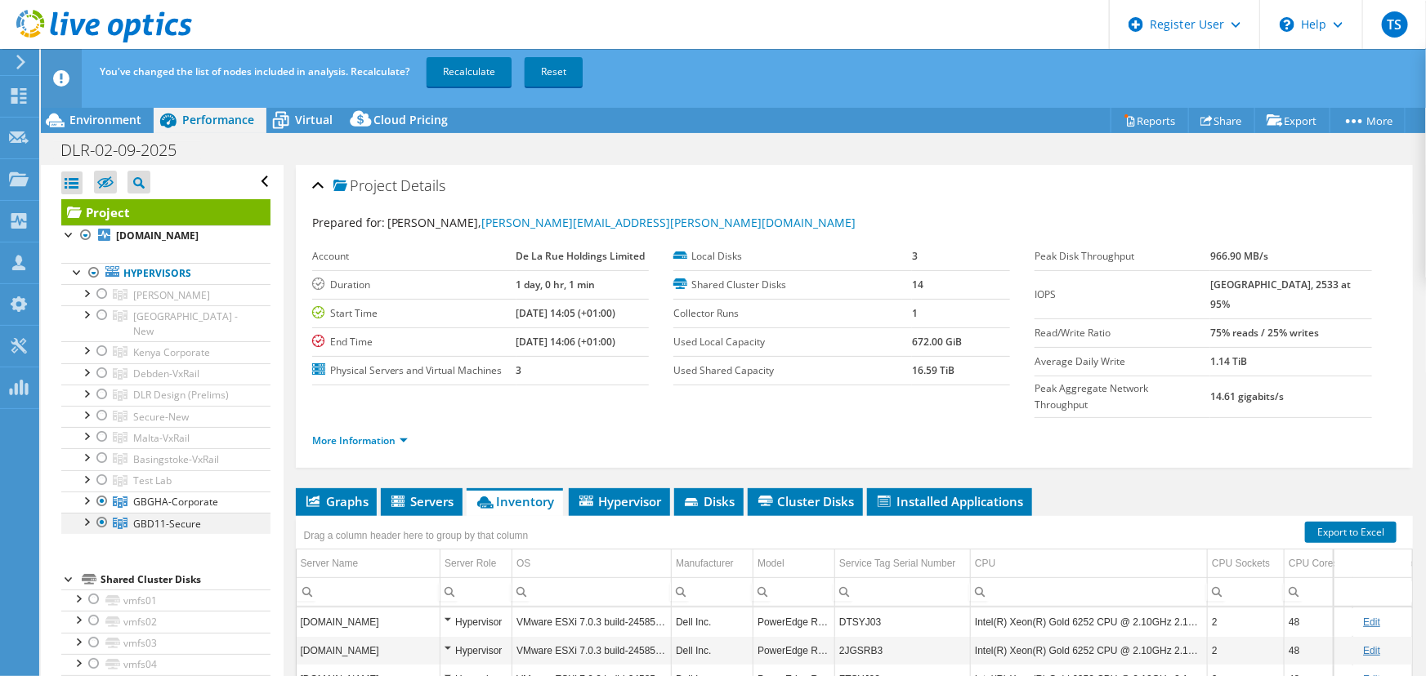
click at [98, 513] on div at bounding box center [102, 523] width 16 height 20
click at [475, 74] on link "Recalculate" at bounding box center [468, 71] width 85 height 29
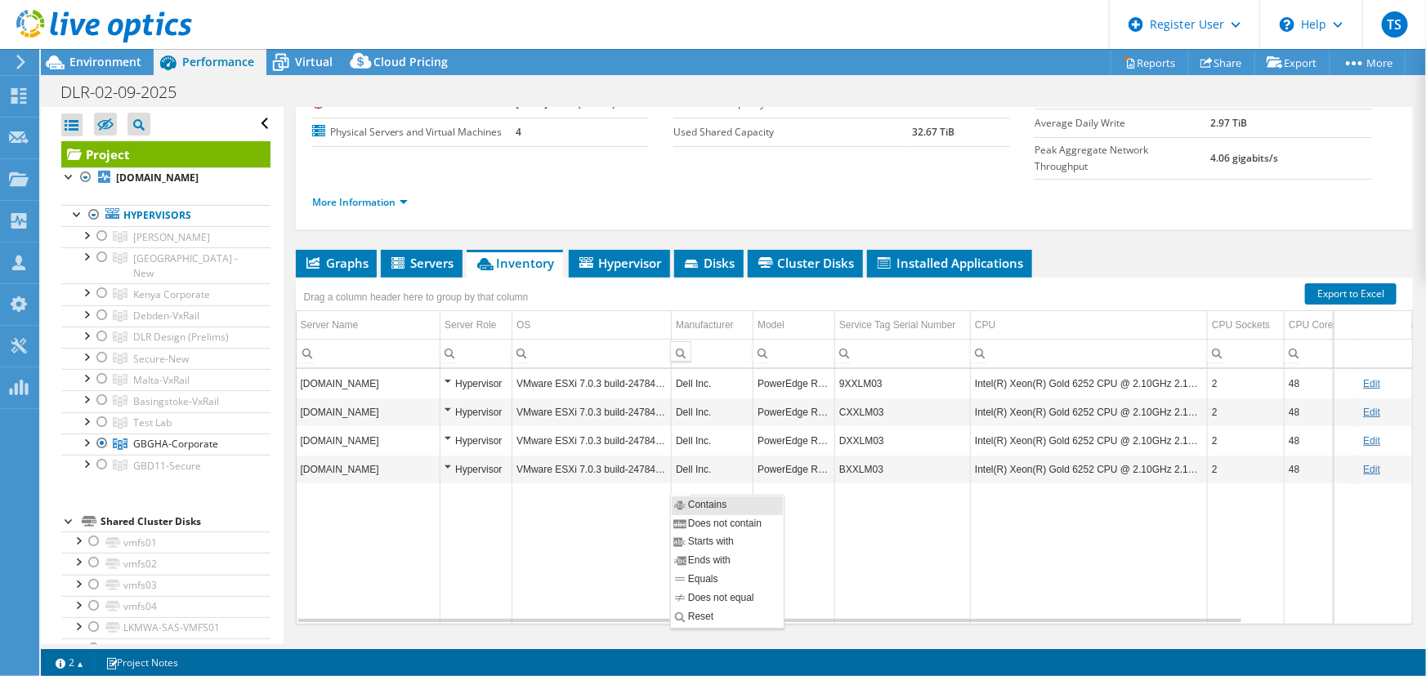
scroll to position [188, 0]
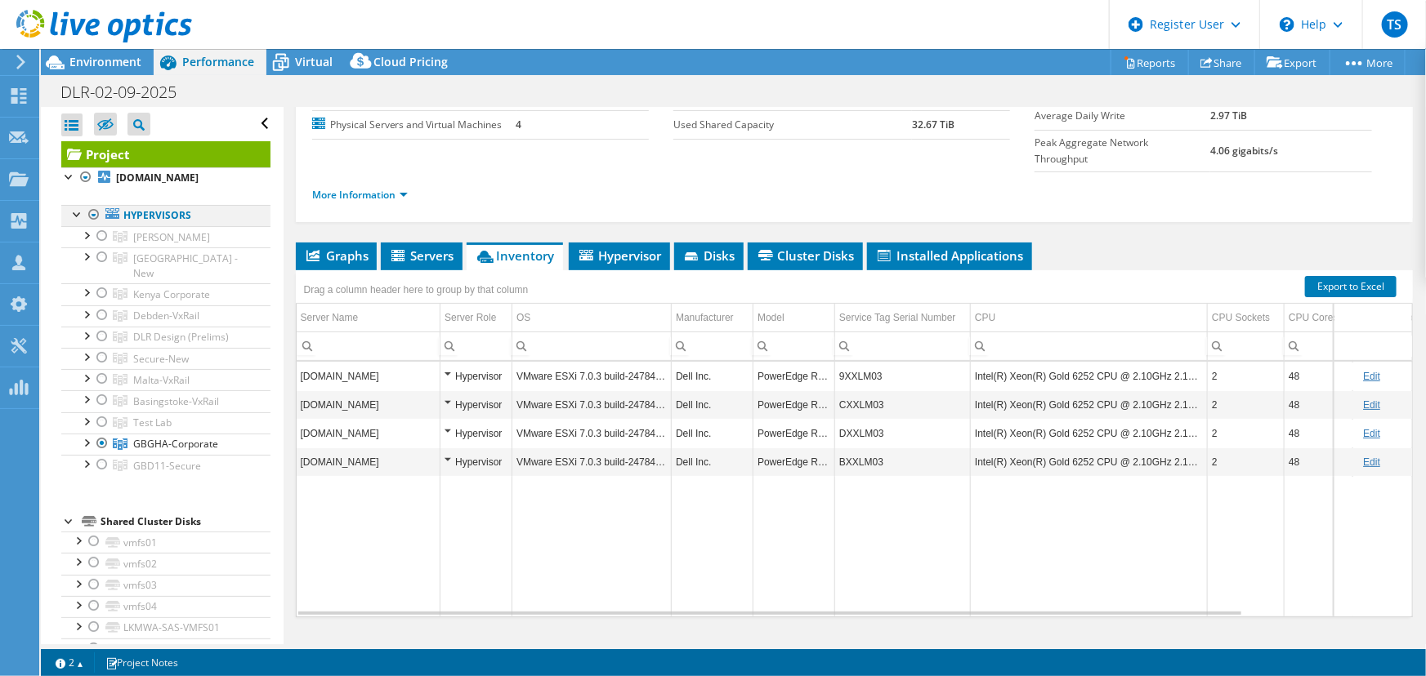
click at [97, 212] on div at bounding box center [94, 215] width 16 height 20
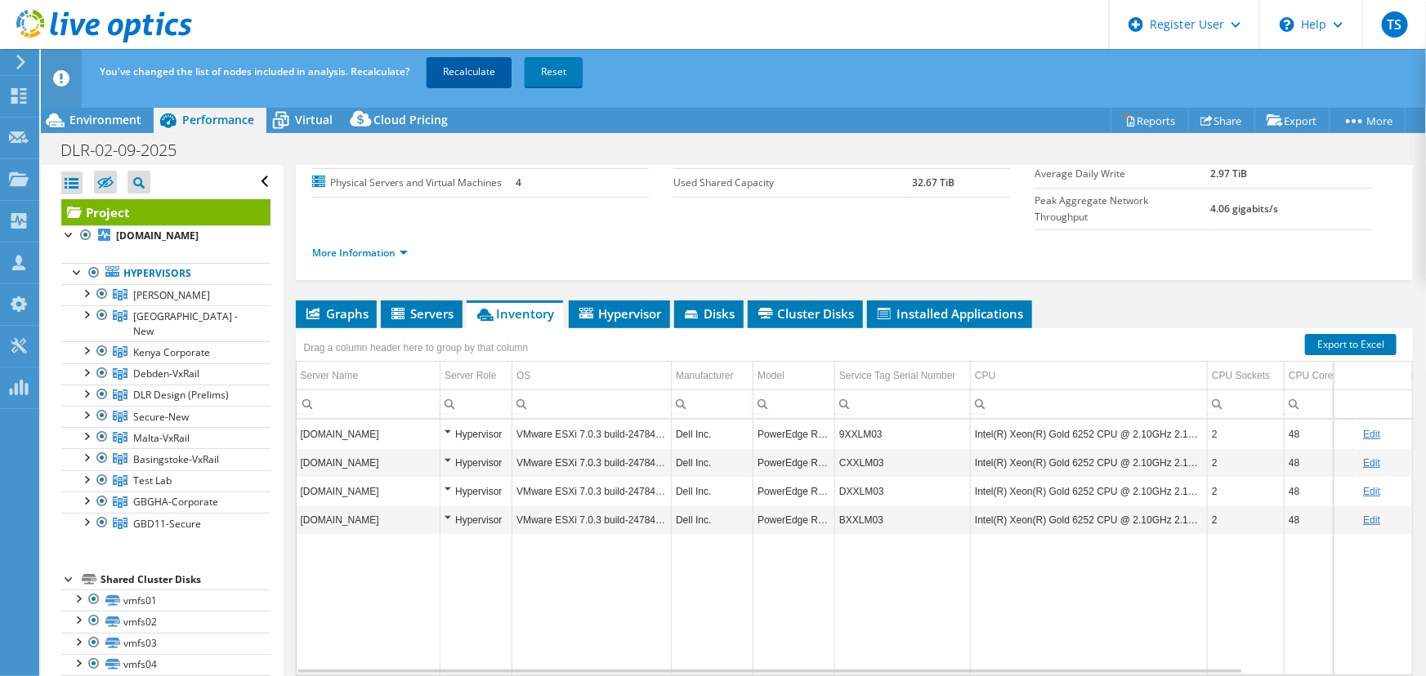
click at [455, 64] on link "Recalculate" at bounding box center [468, 71] width 85 height 29
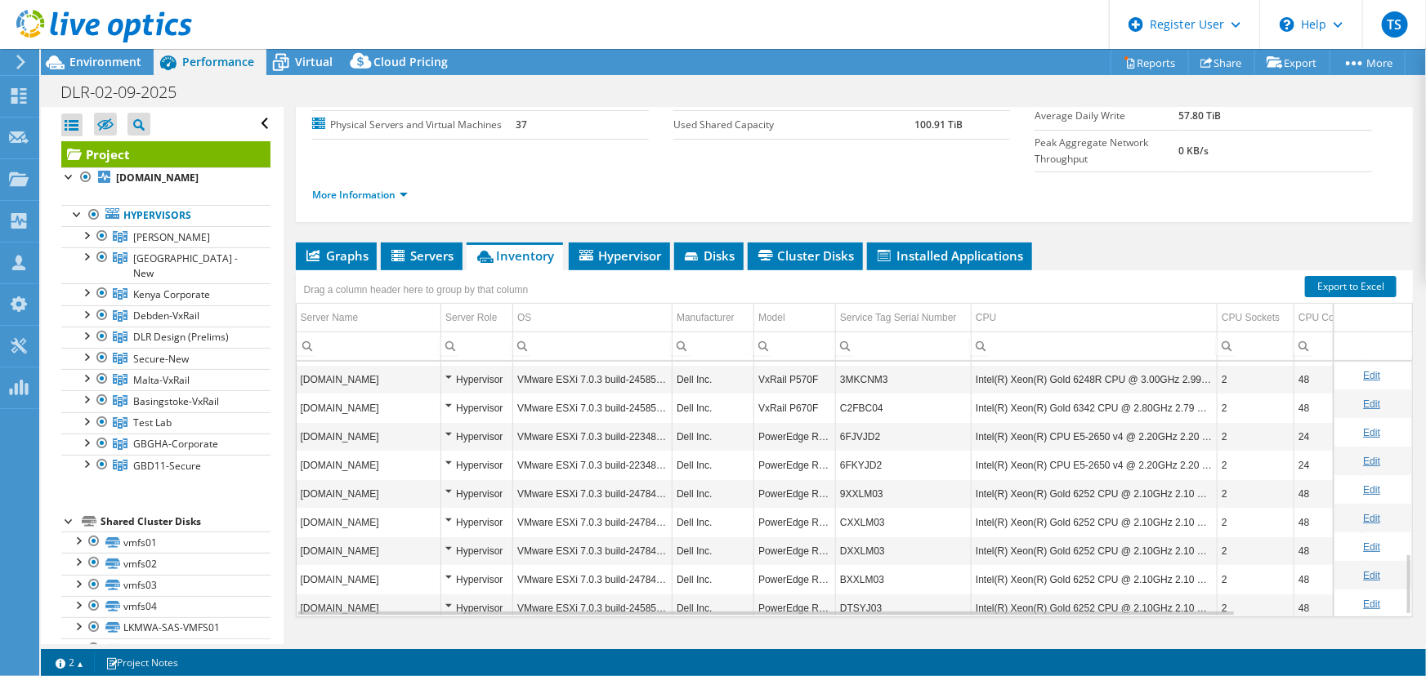
scroll to position [808, 0]
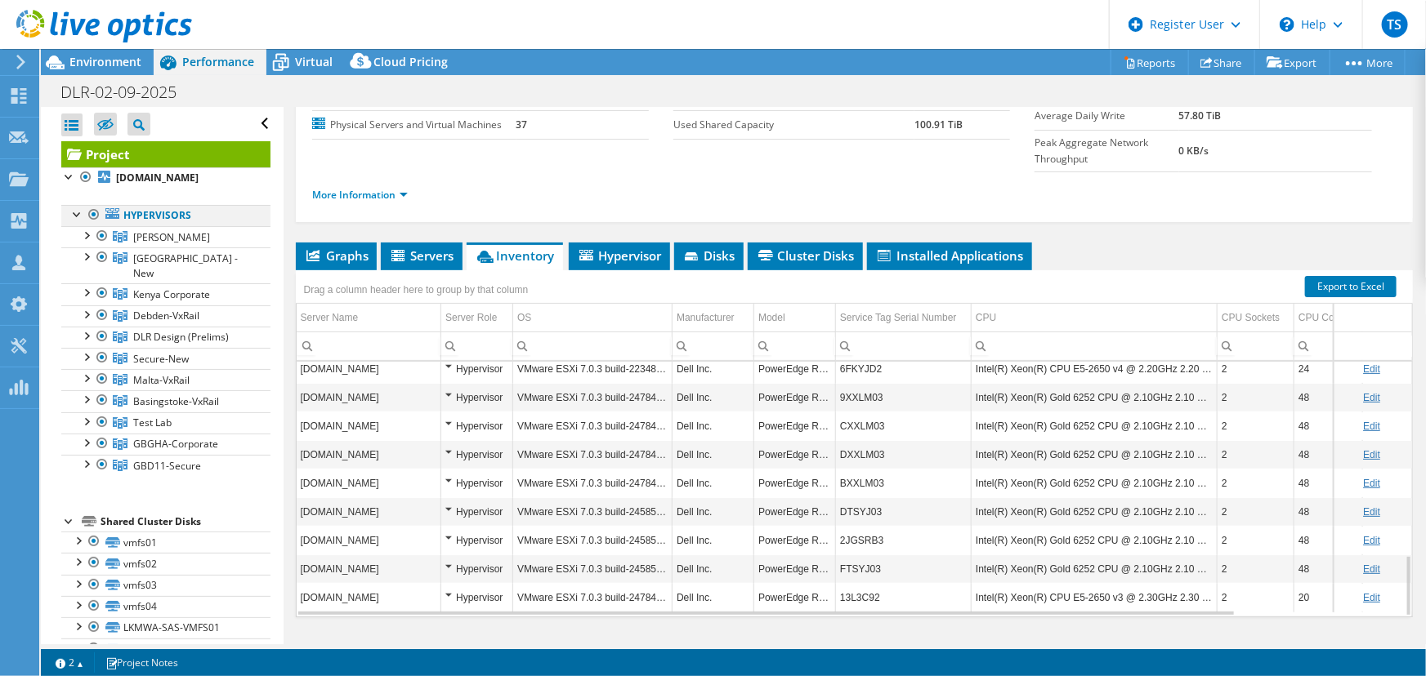
click at [94, 216] on div at bounding box center [94, 215] width 16 height 20
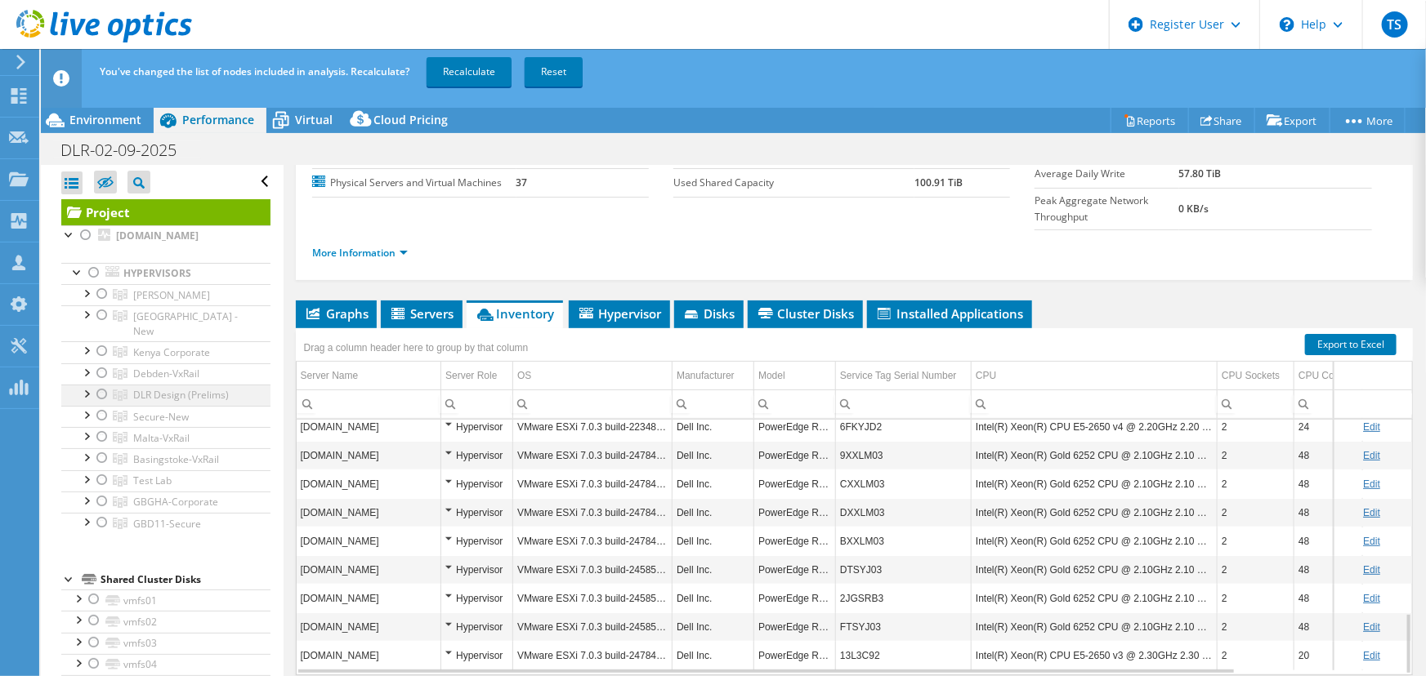
click at [103, 385] on div at bounding box center [102, 395] width 16 height 20
click at [452, 60] on link "Recalculate" at bounding box center [468, 71] width 85 height 29
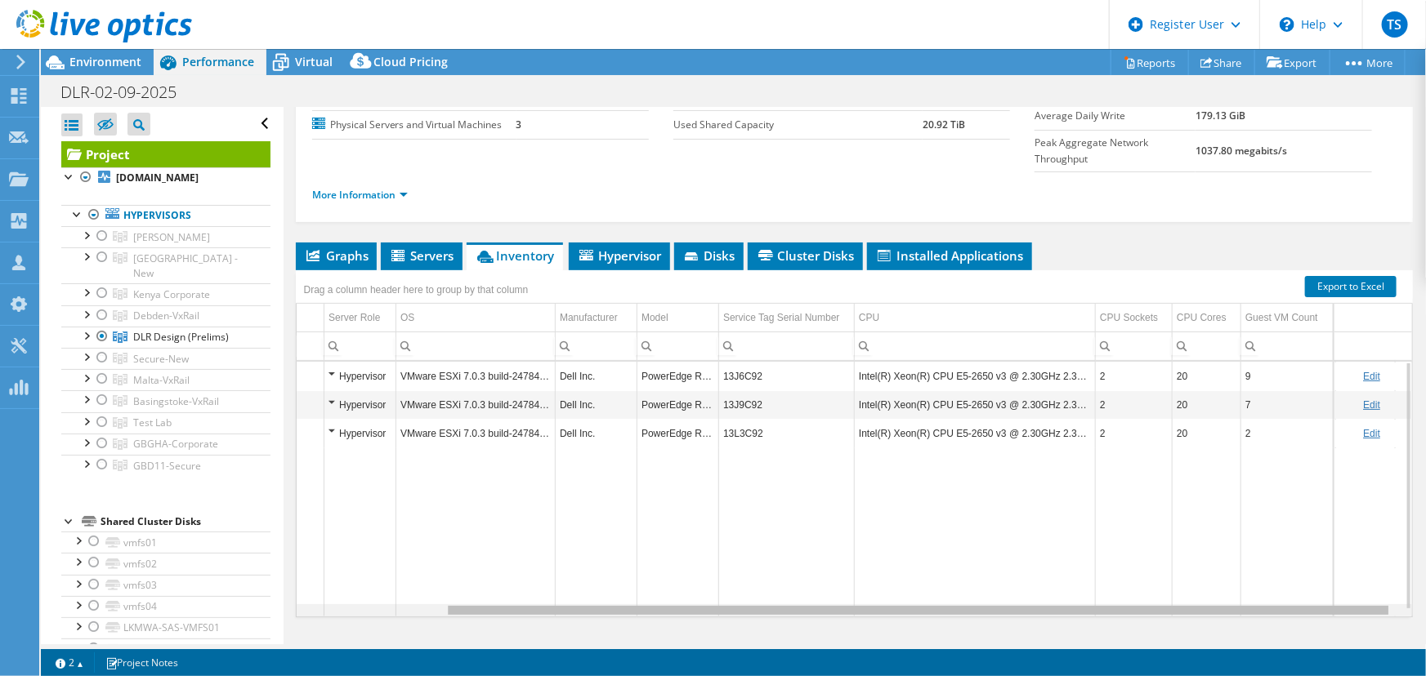
scroll to position [0, 0]
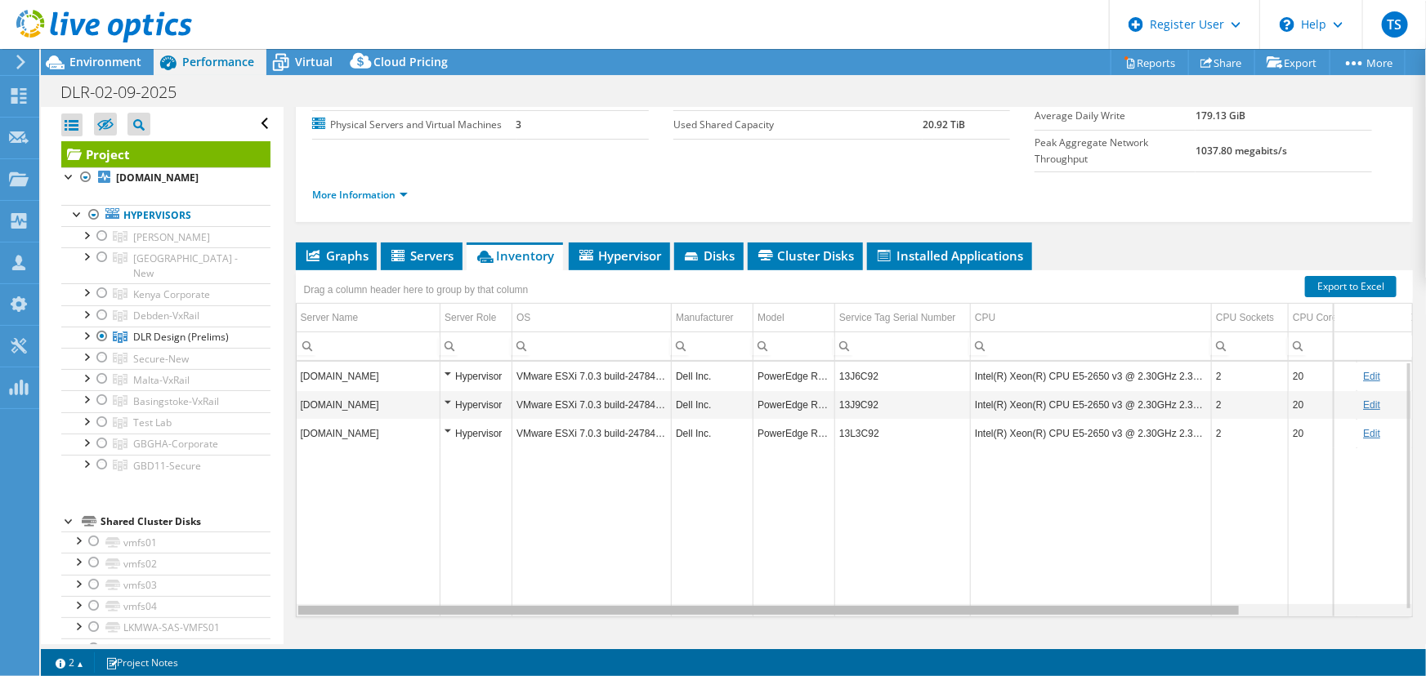
drag, startPoint x: 908, startPoint y: 575, endPoint x: 840, endPoint y: 545, distance: 75.0
click at [850, 559] on body "TS Dell User Tim Sizeland Tim.Sizeland@dell.com Dell My Profile Log Out \n Help…" at bounding box center [713, 338] width 1426 height 676
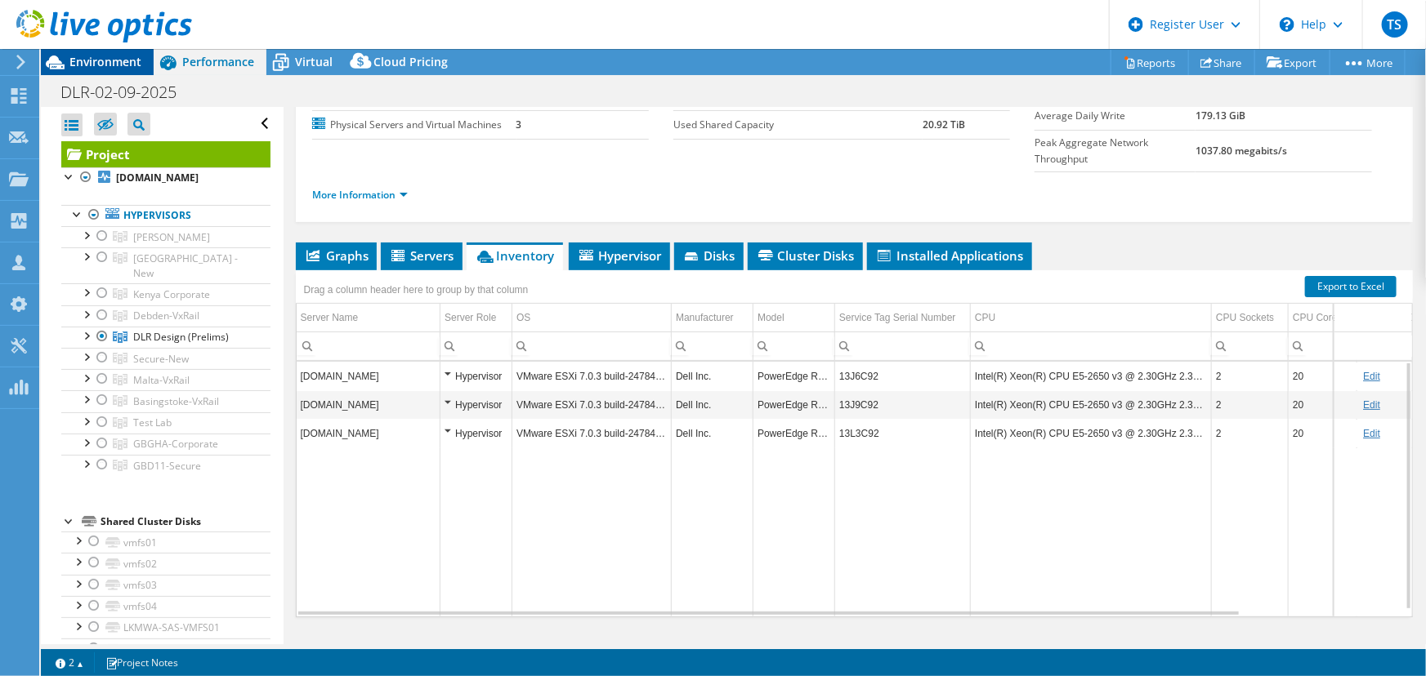
click at [117, 61] on span "Environment" at bounding box center [105, 62] width 72 height 16
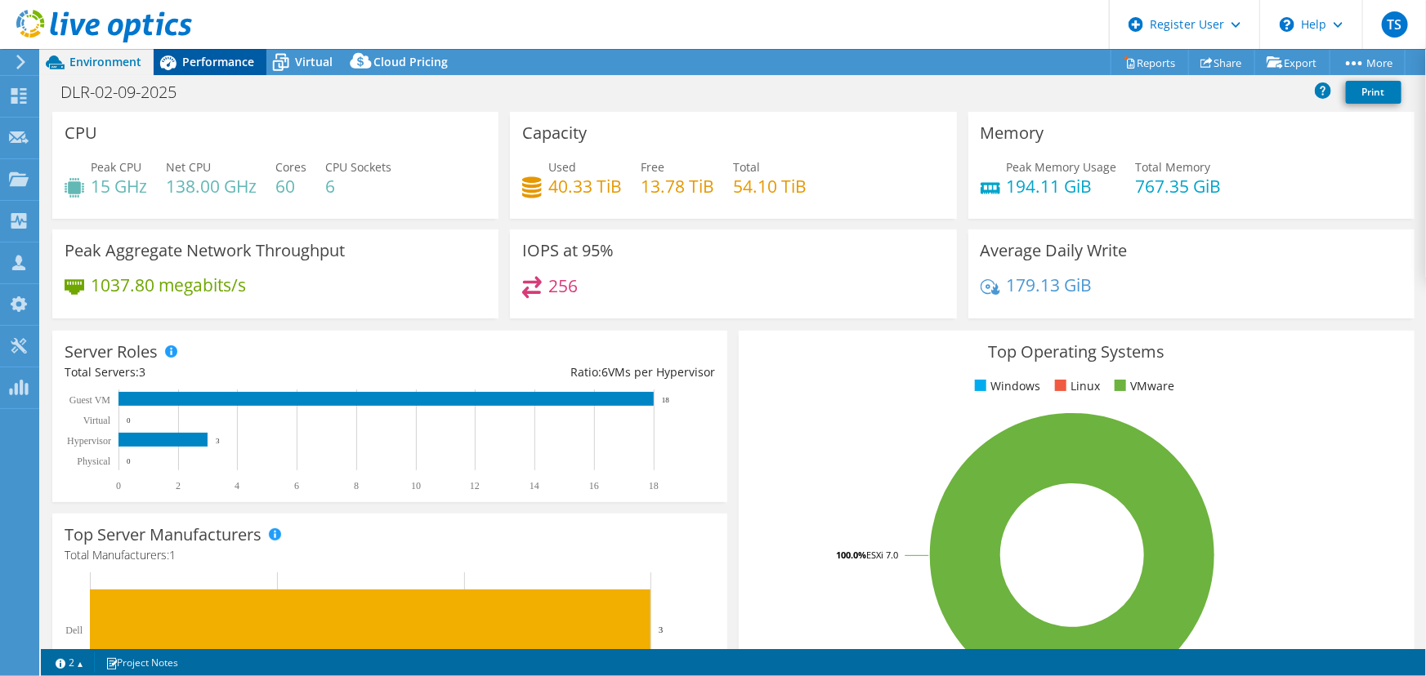
click at [221, 60] on span "Performance" at bounding box center [218, 62] width 72 height 16
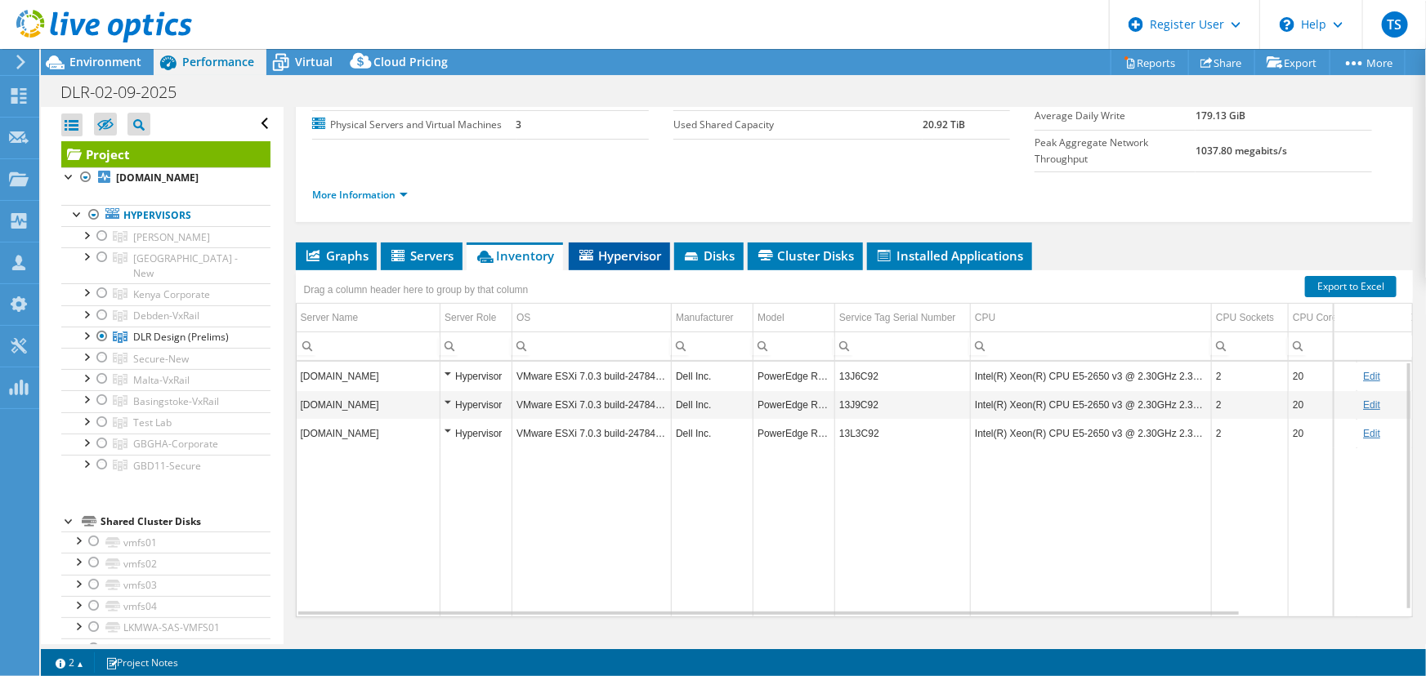
click at [617, 248] on span "Hypervisor" at bounding box center [619, 256] width 85 height 16
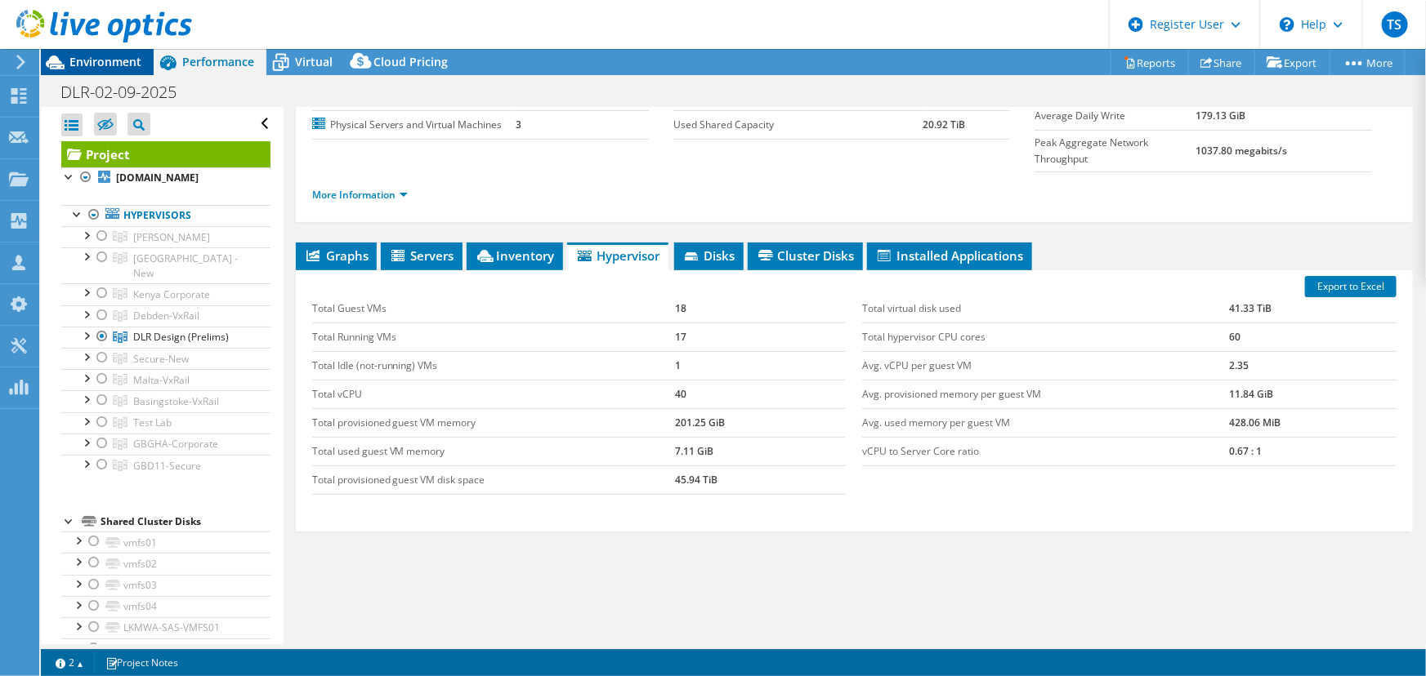
click at [110, 58] on span "Environment" at bounding box center [105, 62] width 72 height 16
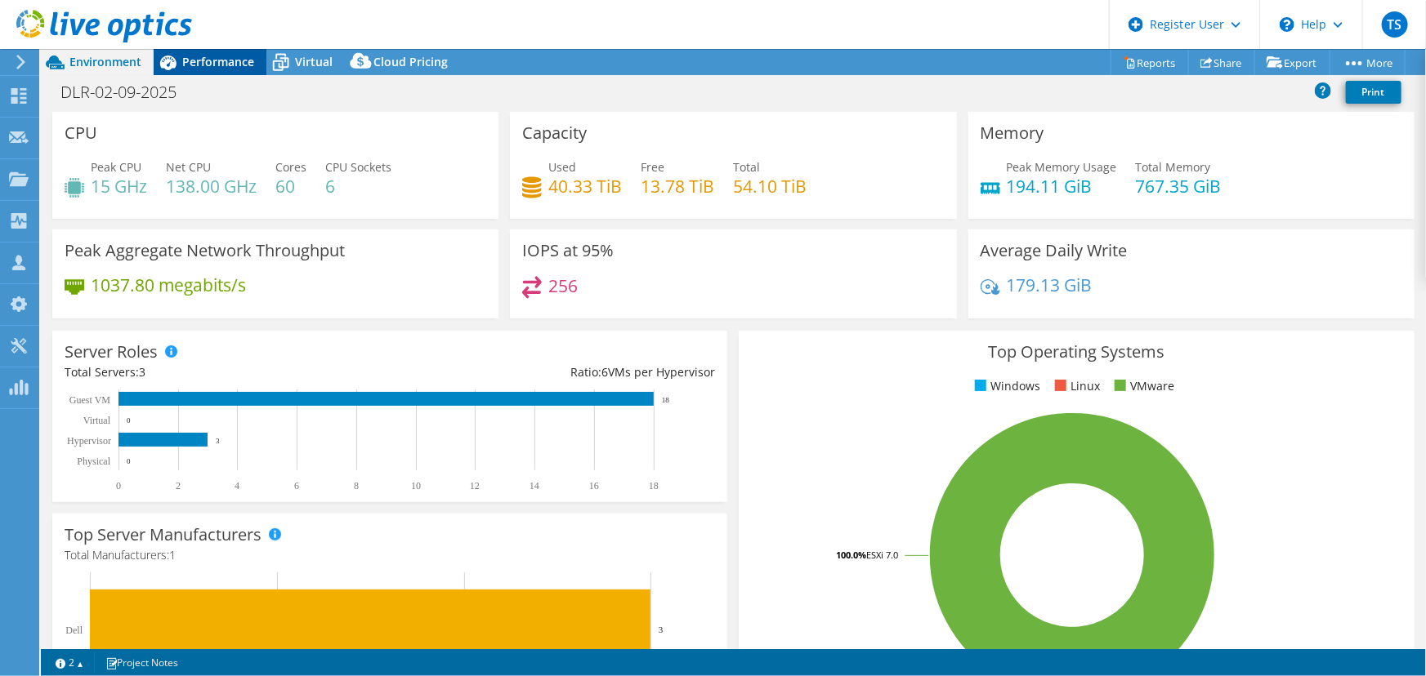
click at [212, 60] on span "Performance" at bounding box center [218, 62] width 72 height 16
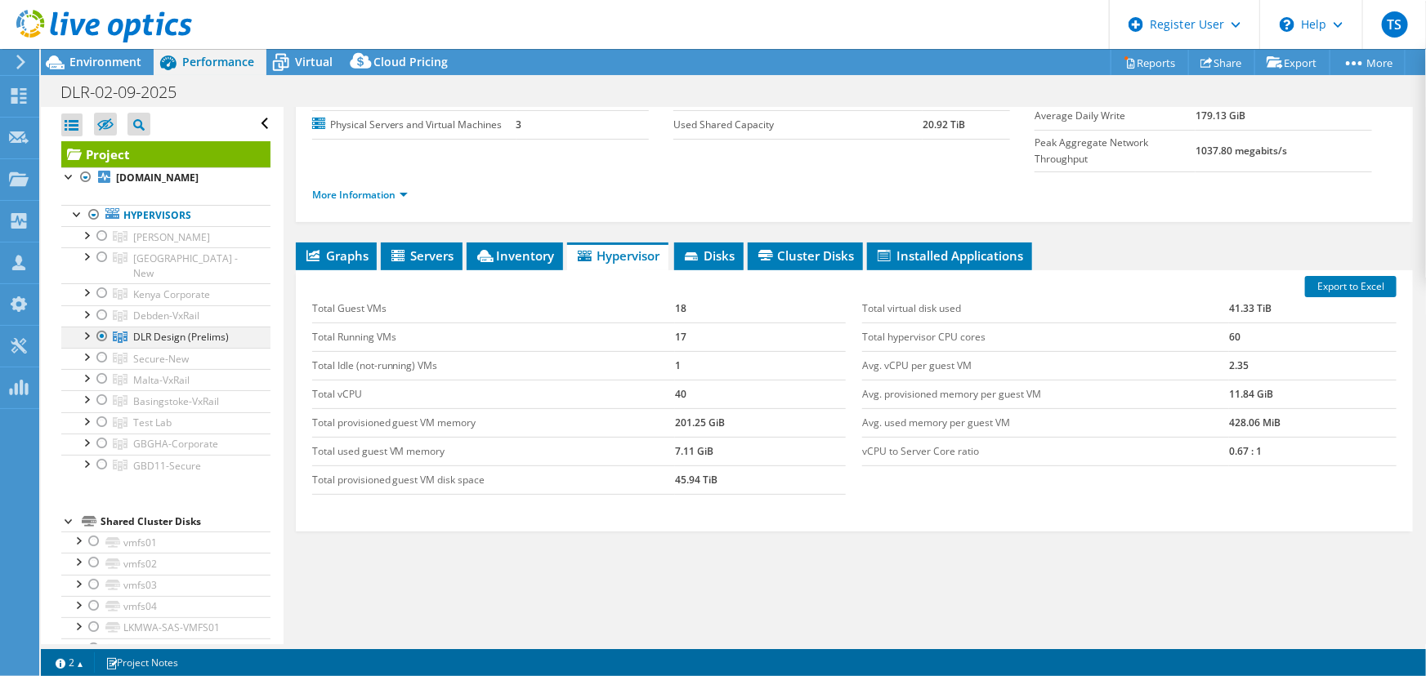
click at [87, 327] on div at bounding box center [86, 335] width 16 height 16
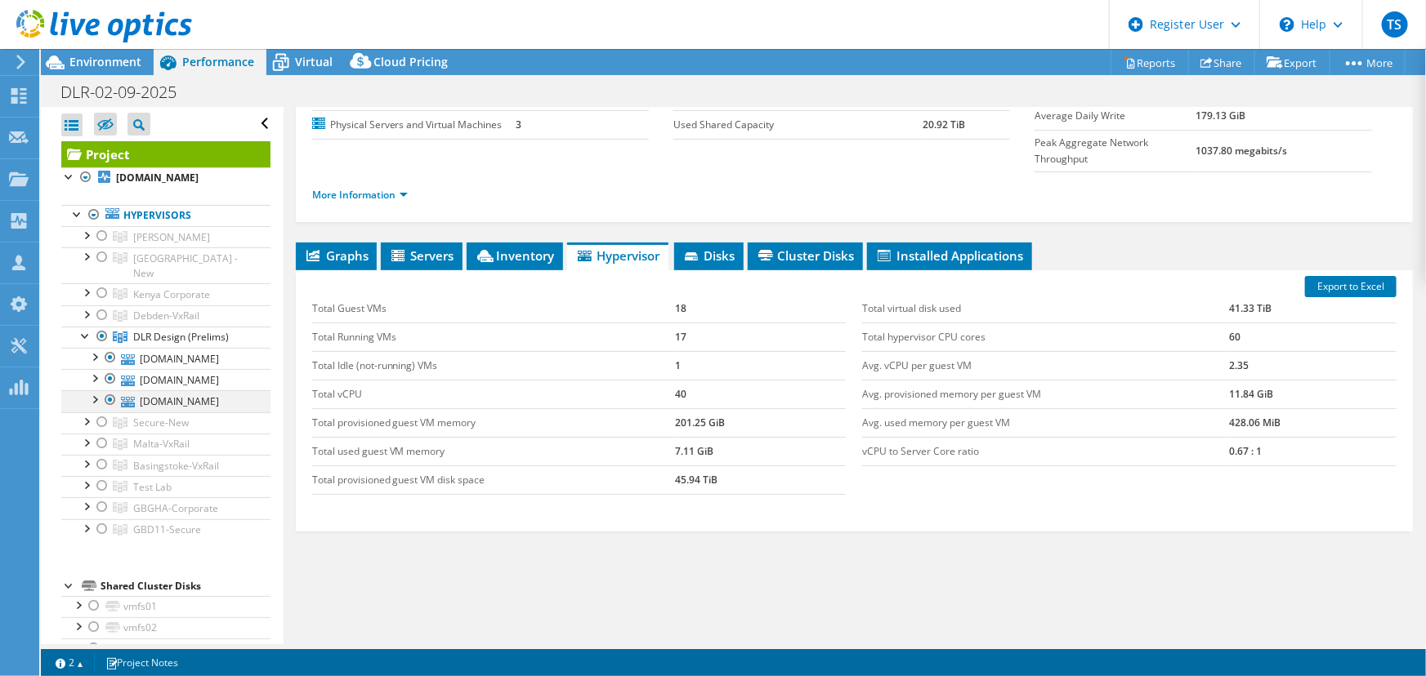
click at [108, 391] on div at bounding box center [110, 401] width 16 height 20
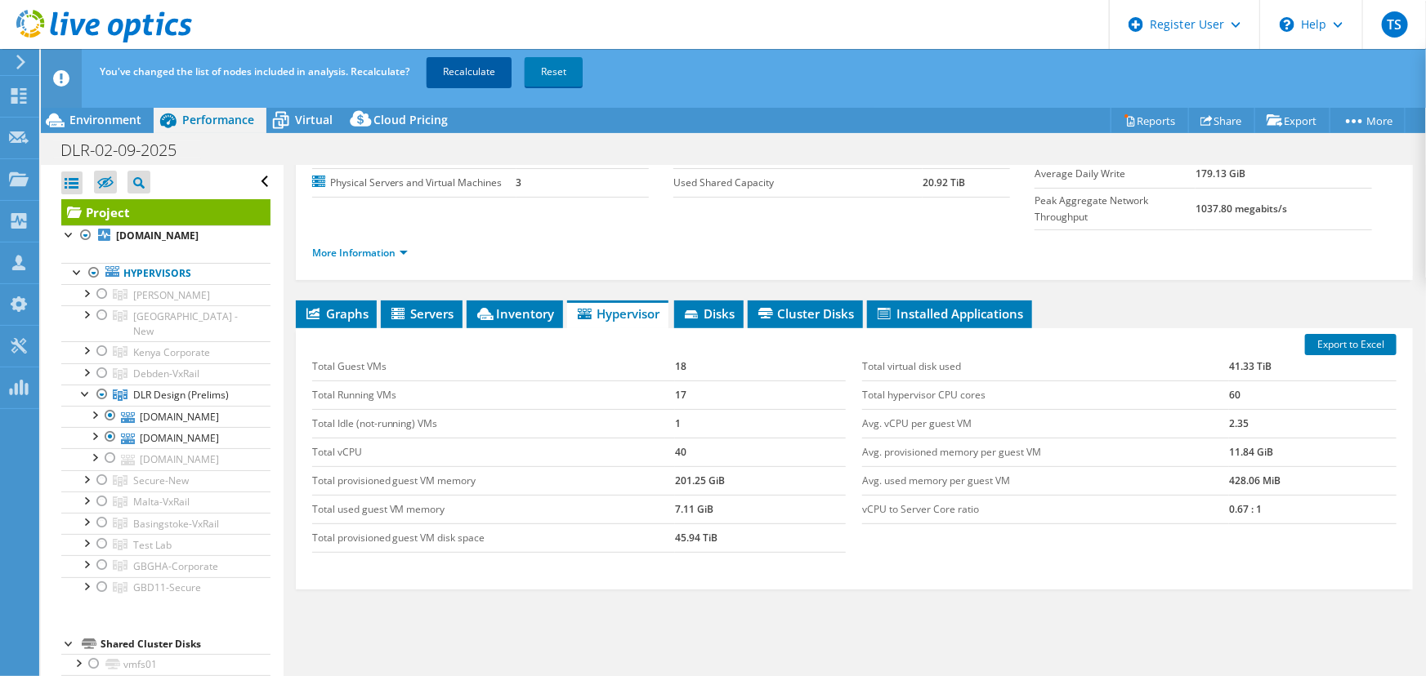
click at [460, 69] on link "Recalculate" at bounding box center [468, 71] width 85 height 29
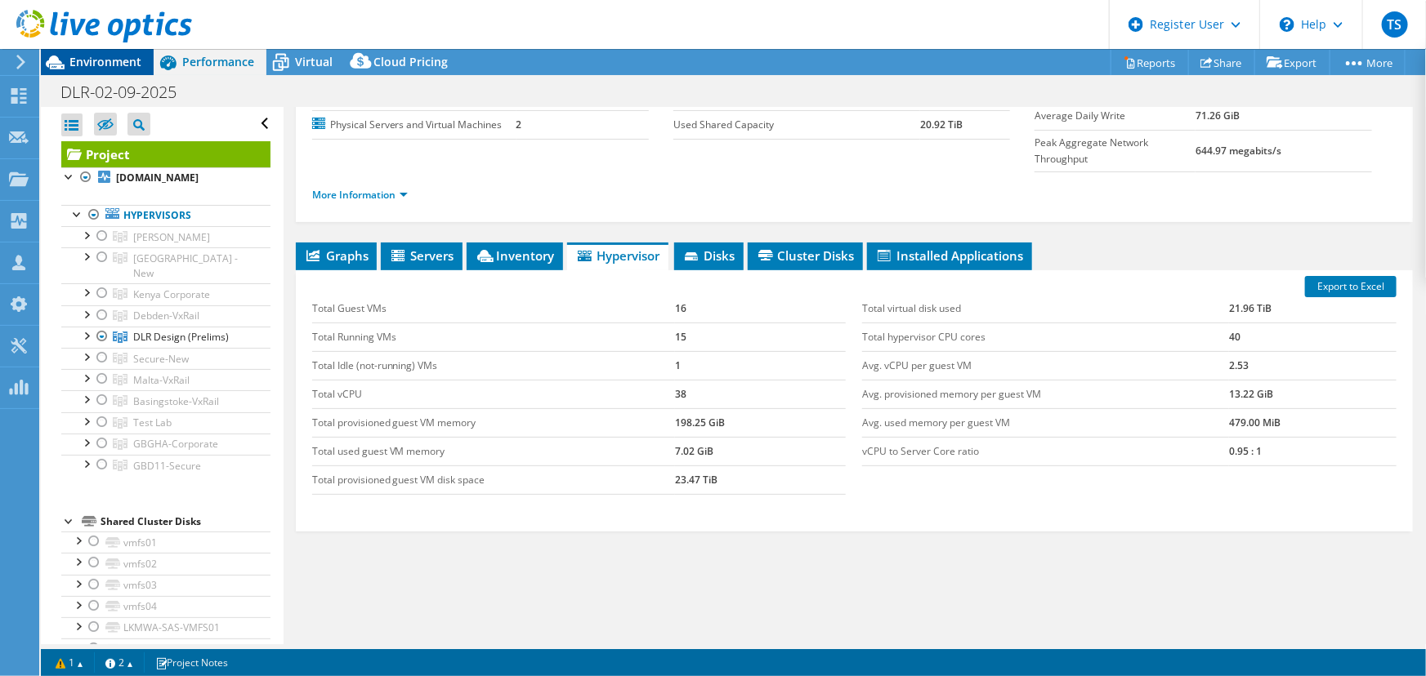
click at [114, 57] on span "Environment" at bounding box center [105, 62] width 72 height 16
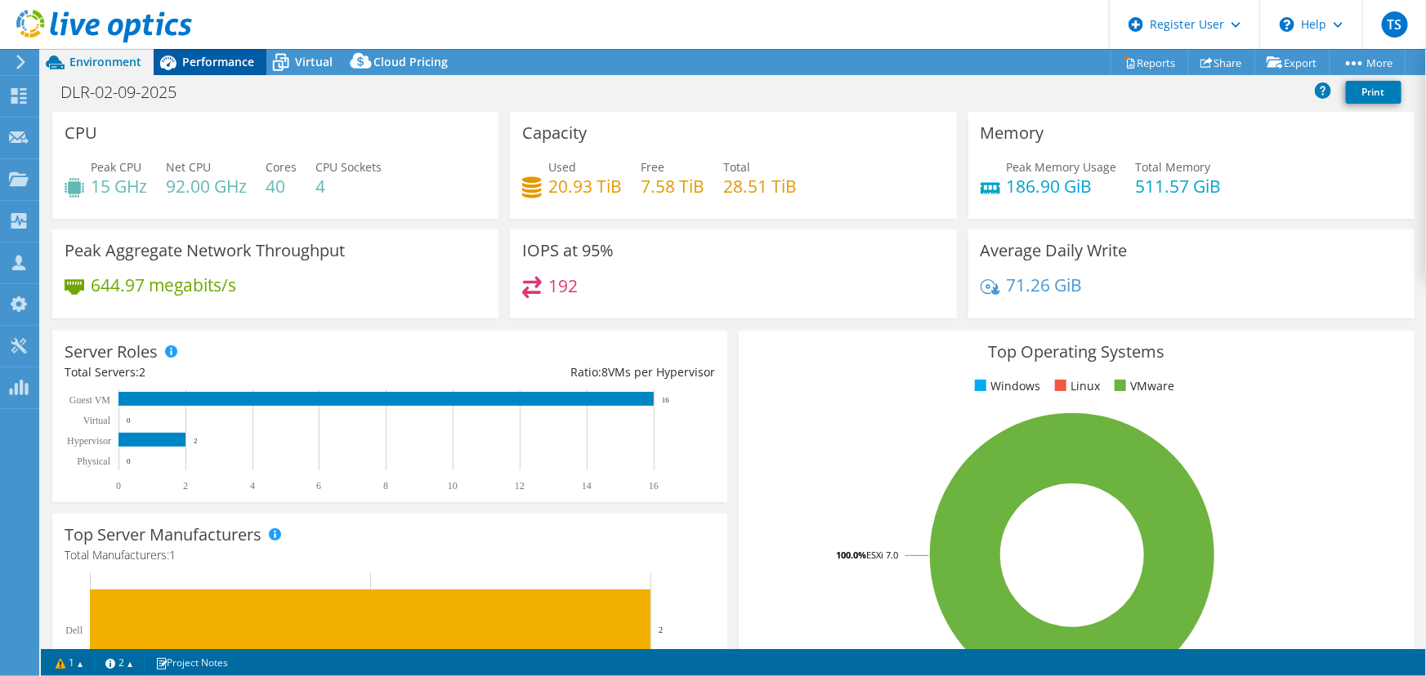
click at [237, 60] on span "Performance" at bounding box center [218, 62] width 72 height 16
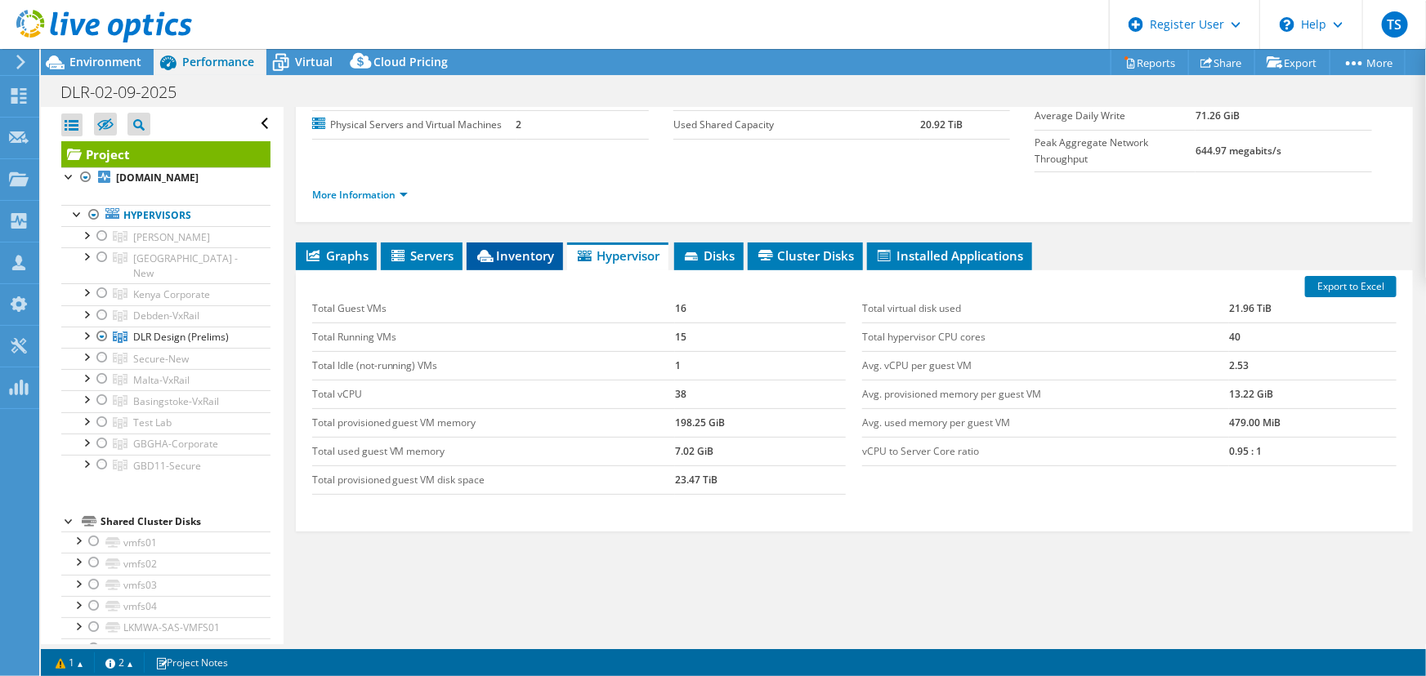
click at [523, 248] on span "Inventory" at bounding box center [515, 256] width 80 height 16
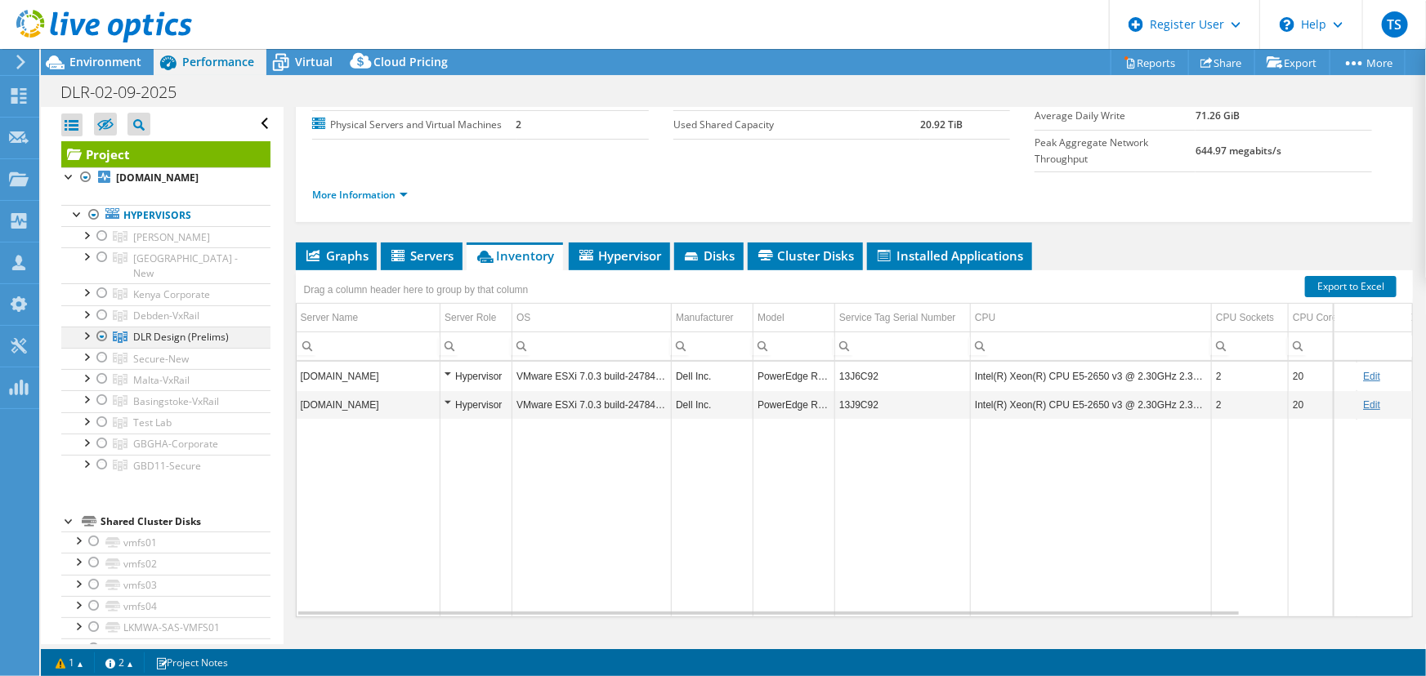
click at [84, 327] on div at bounding box center [86, 335] width 16 height 16
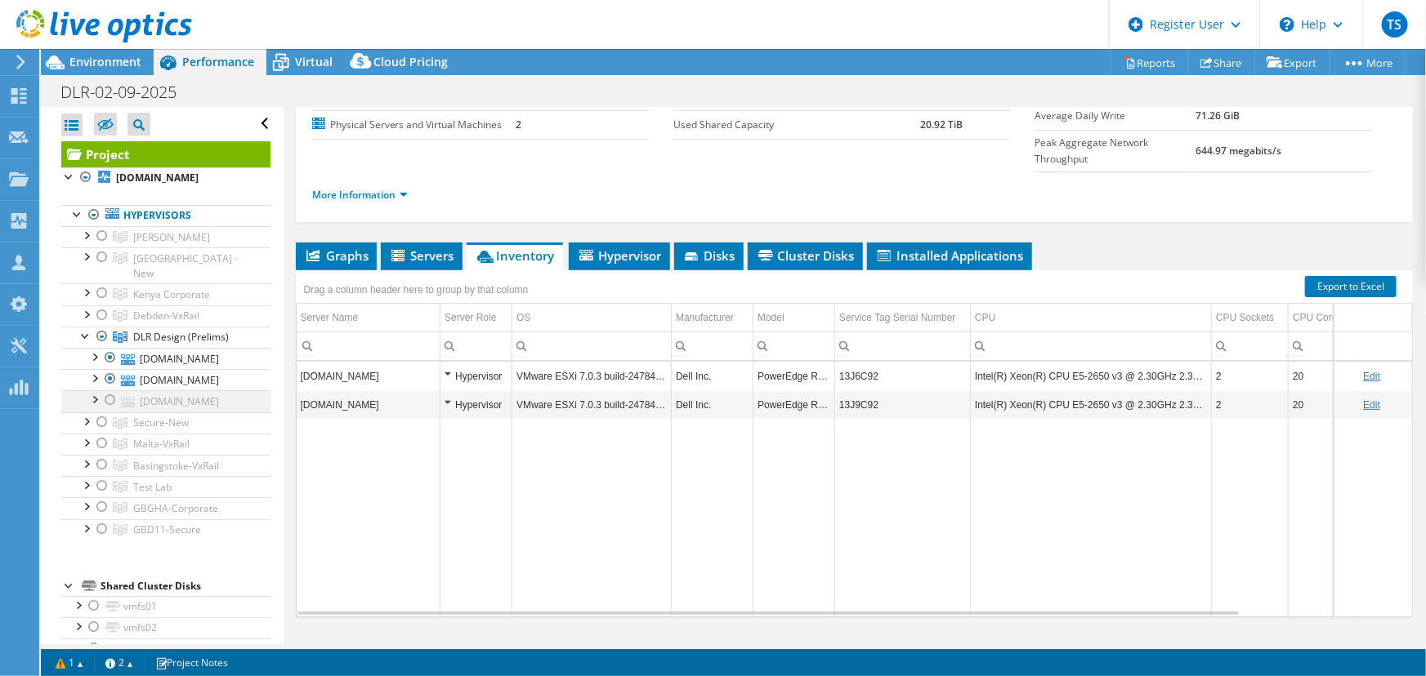
click at [109, 391] on div at bounding box center [110, 401] width 16 height 20
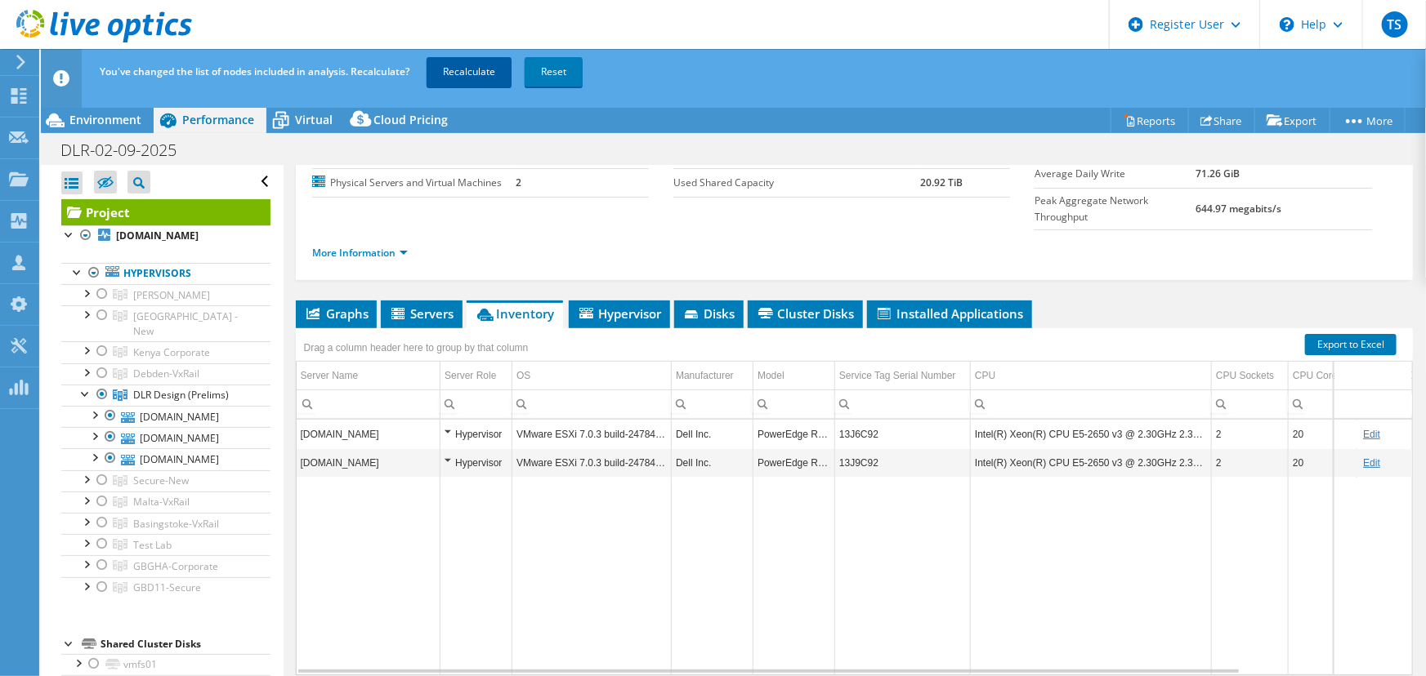
click at [465, 65] on link "Recalculate" at bounding box center [468, 71] width 85 height 29
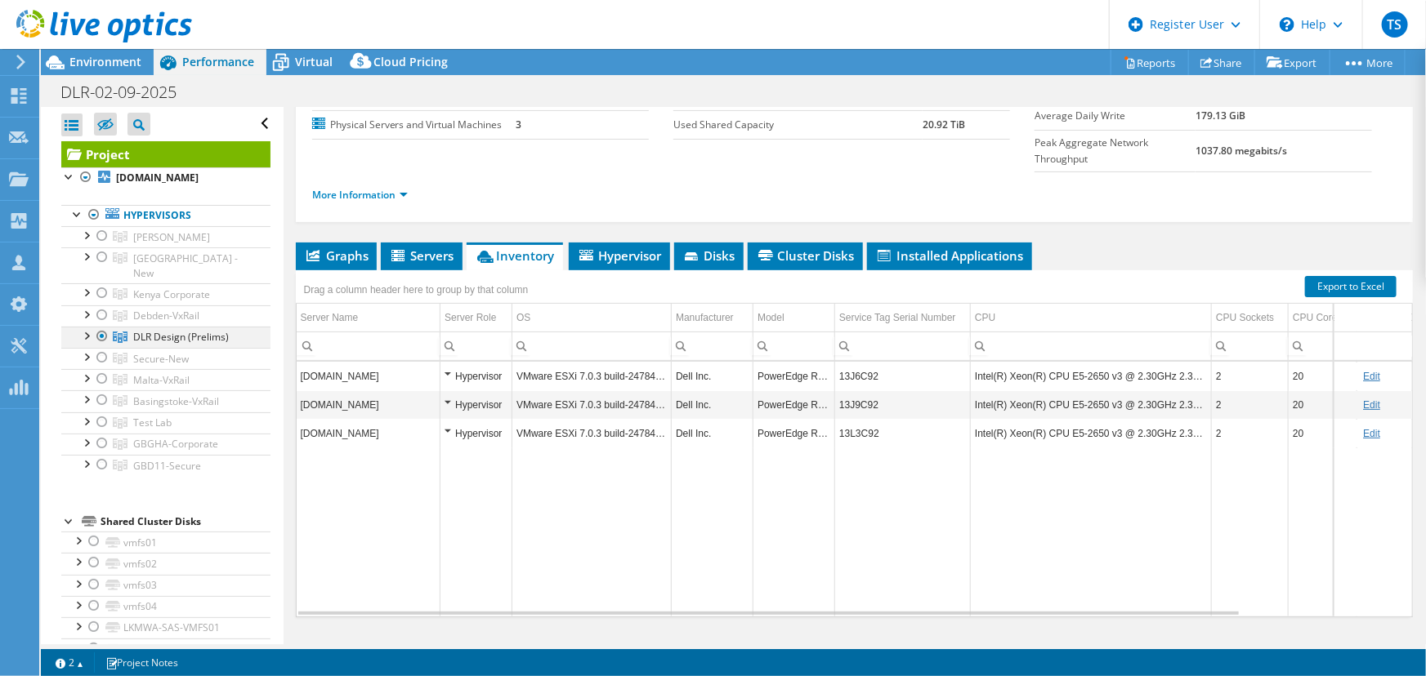
click at [89, 327] on div at bounding box center [86, 335] width 16 height 16
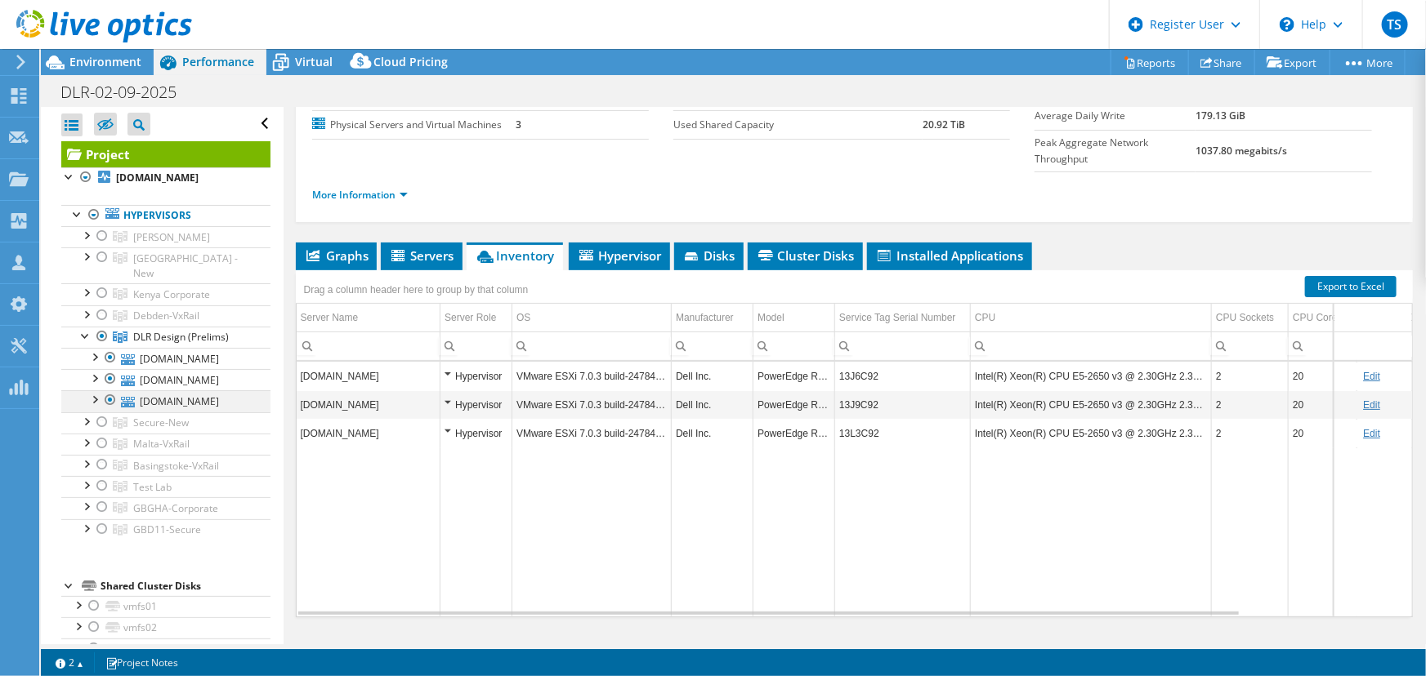
click at [109, 391] on div at bounding box center [110, 401] width 16 height 20
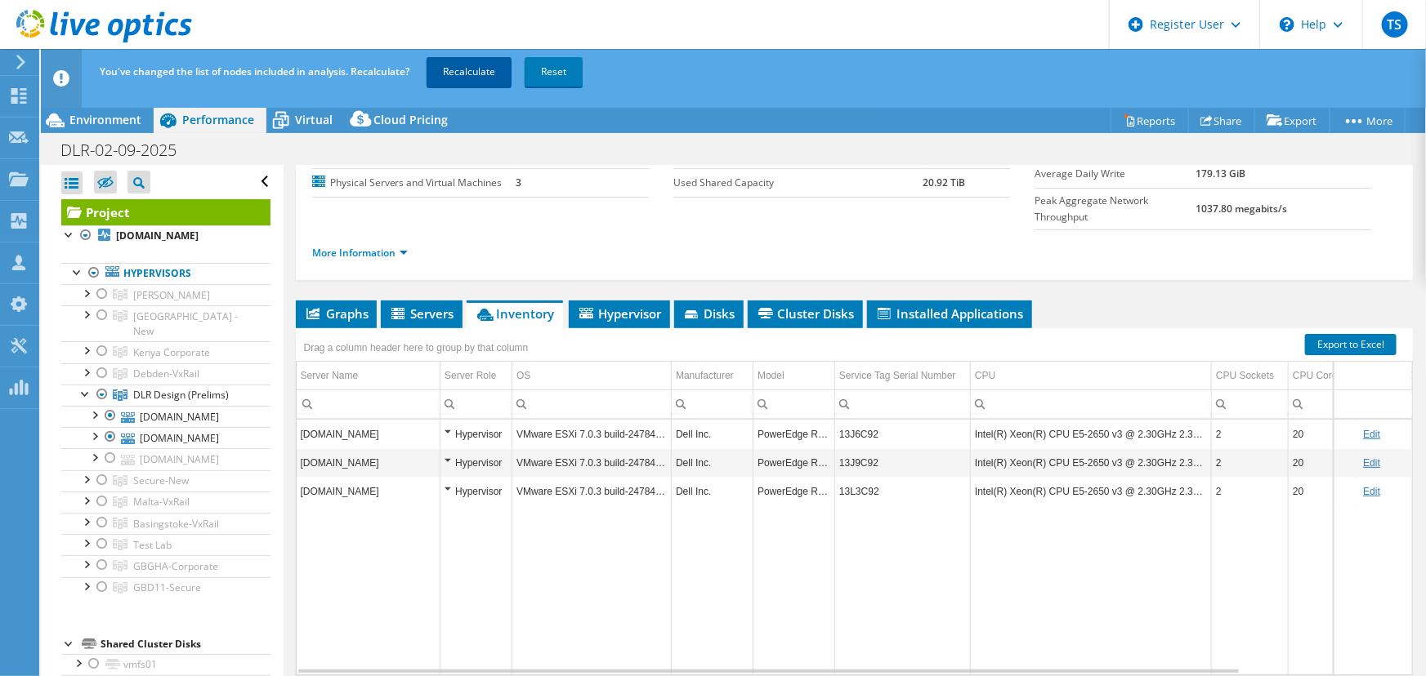
click at [466, 68] on link "Recalculate" at bounding box center [468, 71] width 85 height 29
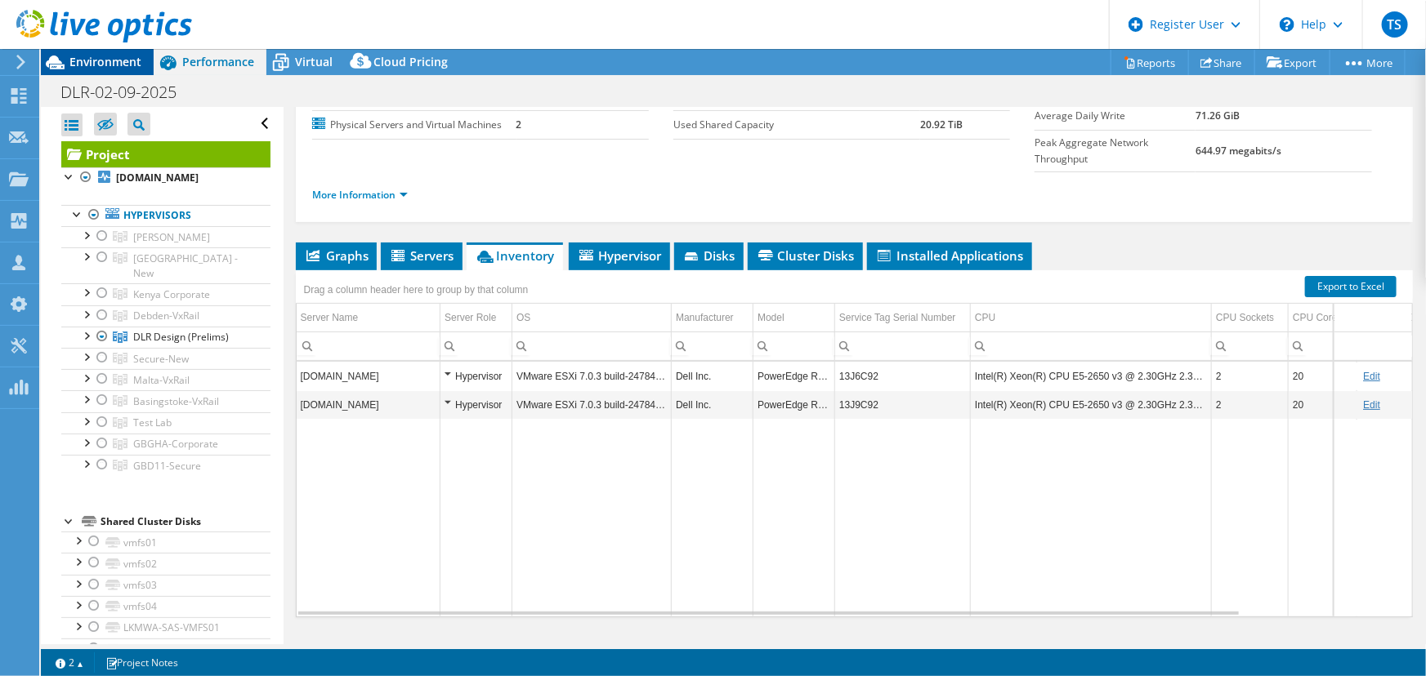
click at [89, 65] on span "Environment" at bounding box center [105, 62] width 72 height 16
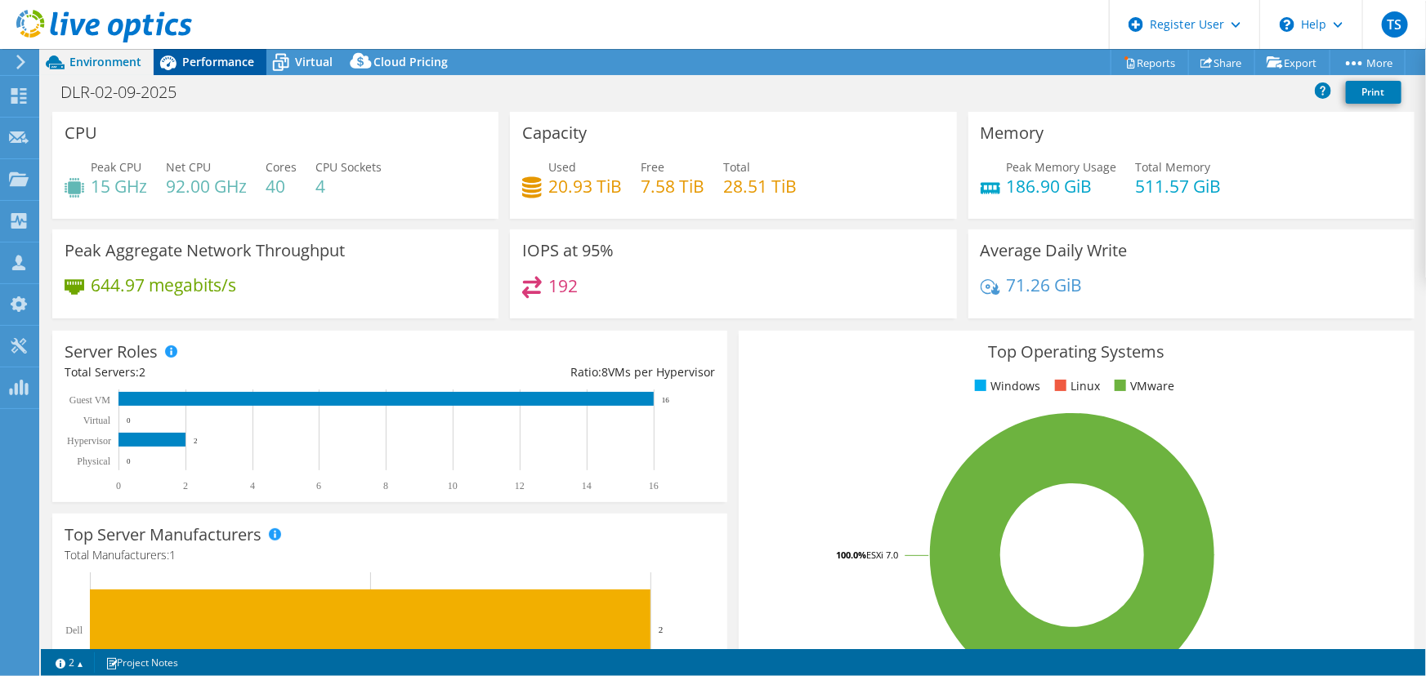
click at [202, 56] on div "Performance" at bounding box center [210, 62] width 113 height 26
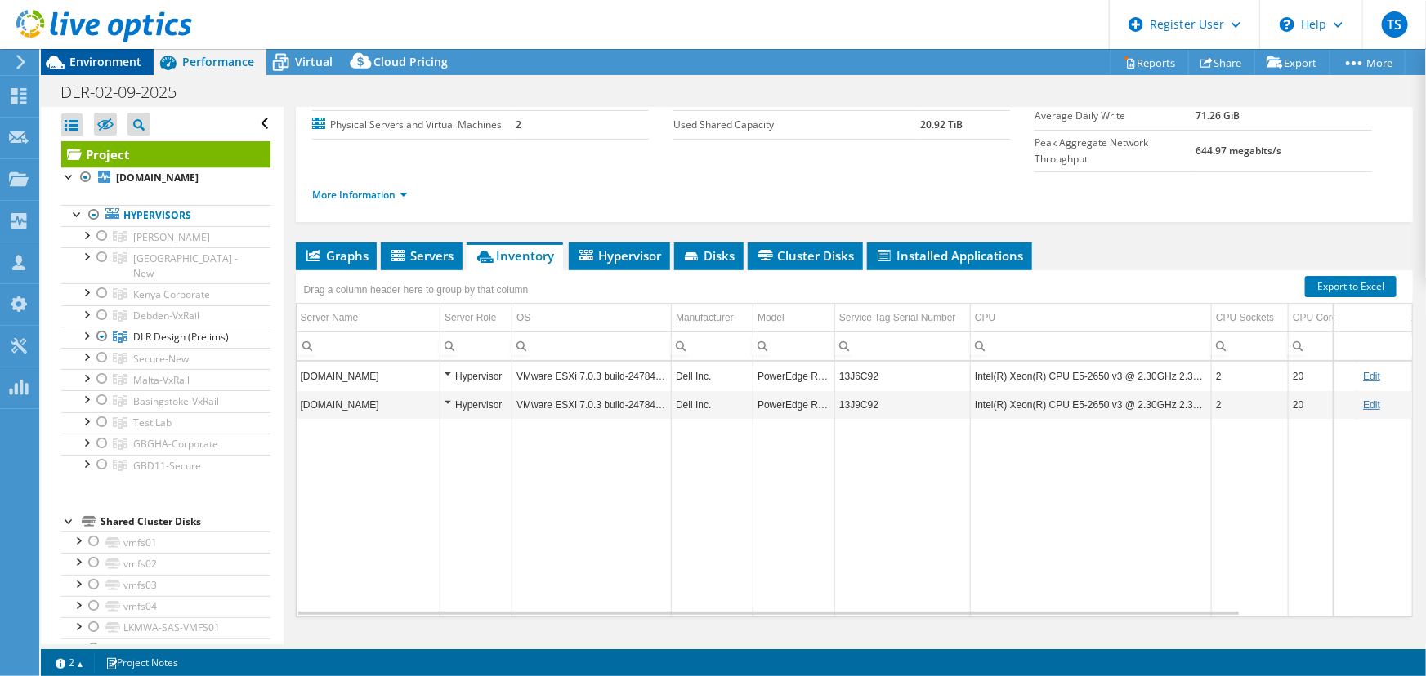
click at [114, 62] on span "Environment" at bounding box center [105, 62] width 72 height 16
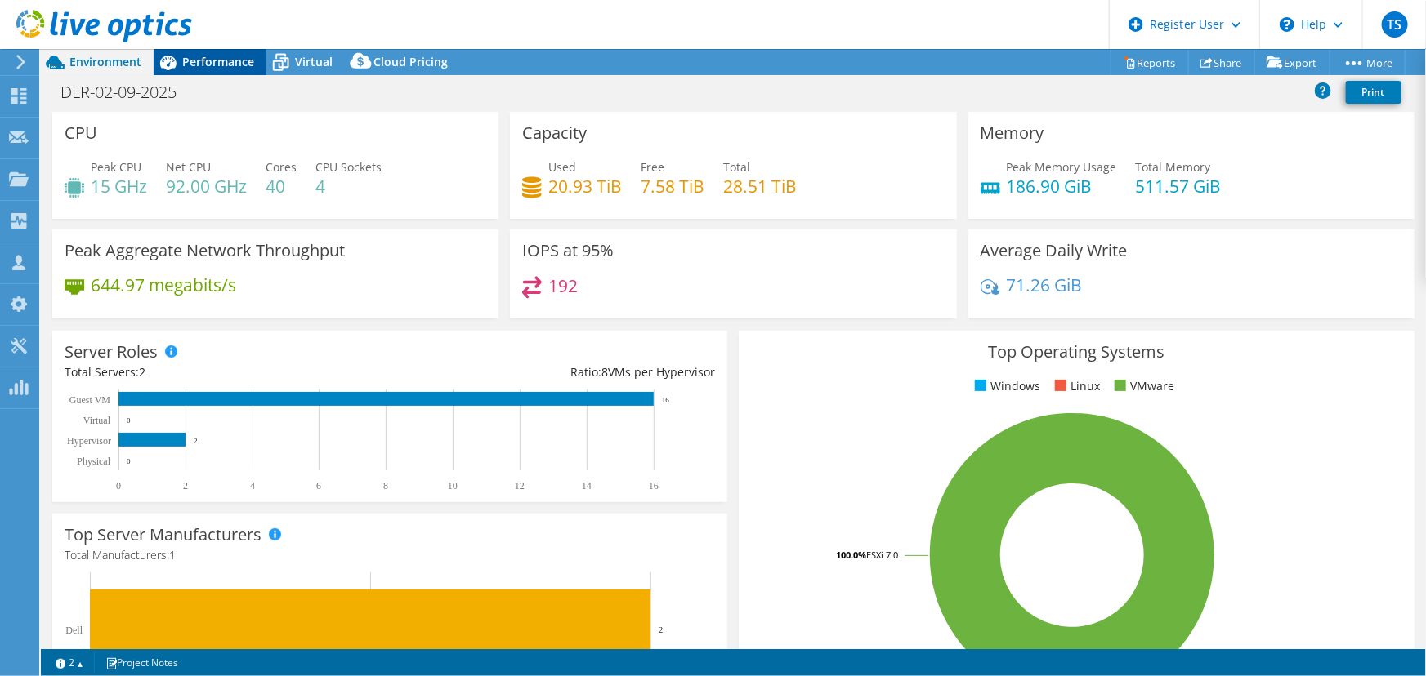
click at [208, 60] on span "Performance" at bounding box center [218, 62] width 72 height 16
